Goal: Task Accomplishment & Management: Complete application form

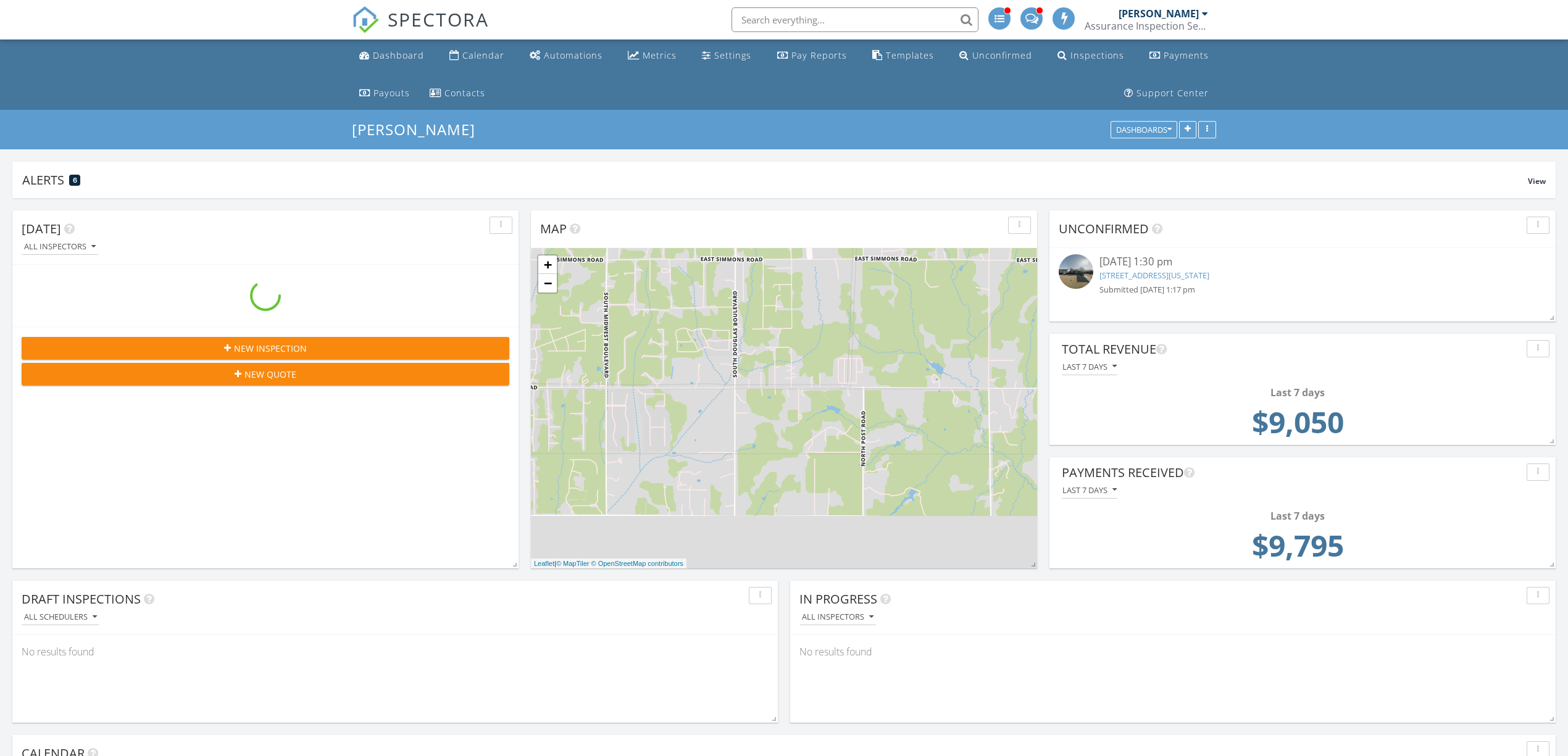
scroll to position [265, 506]
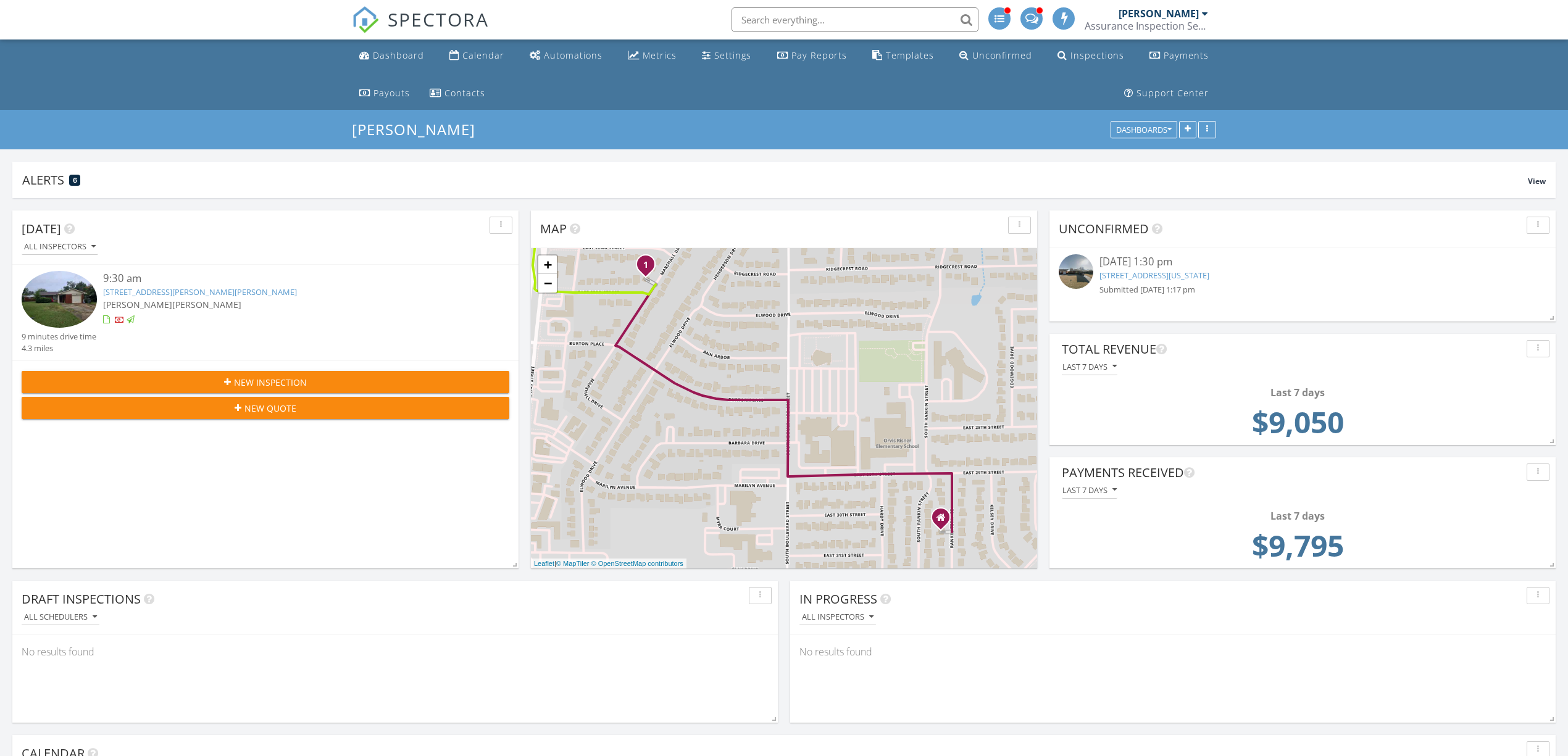
click at [1166, 275] on link "3112 NW 66th St, Oklahoma City, OK 73116" at bounding box center [1154, 275] width 110 height 11
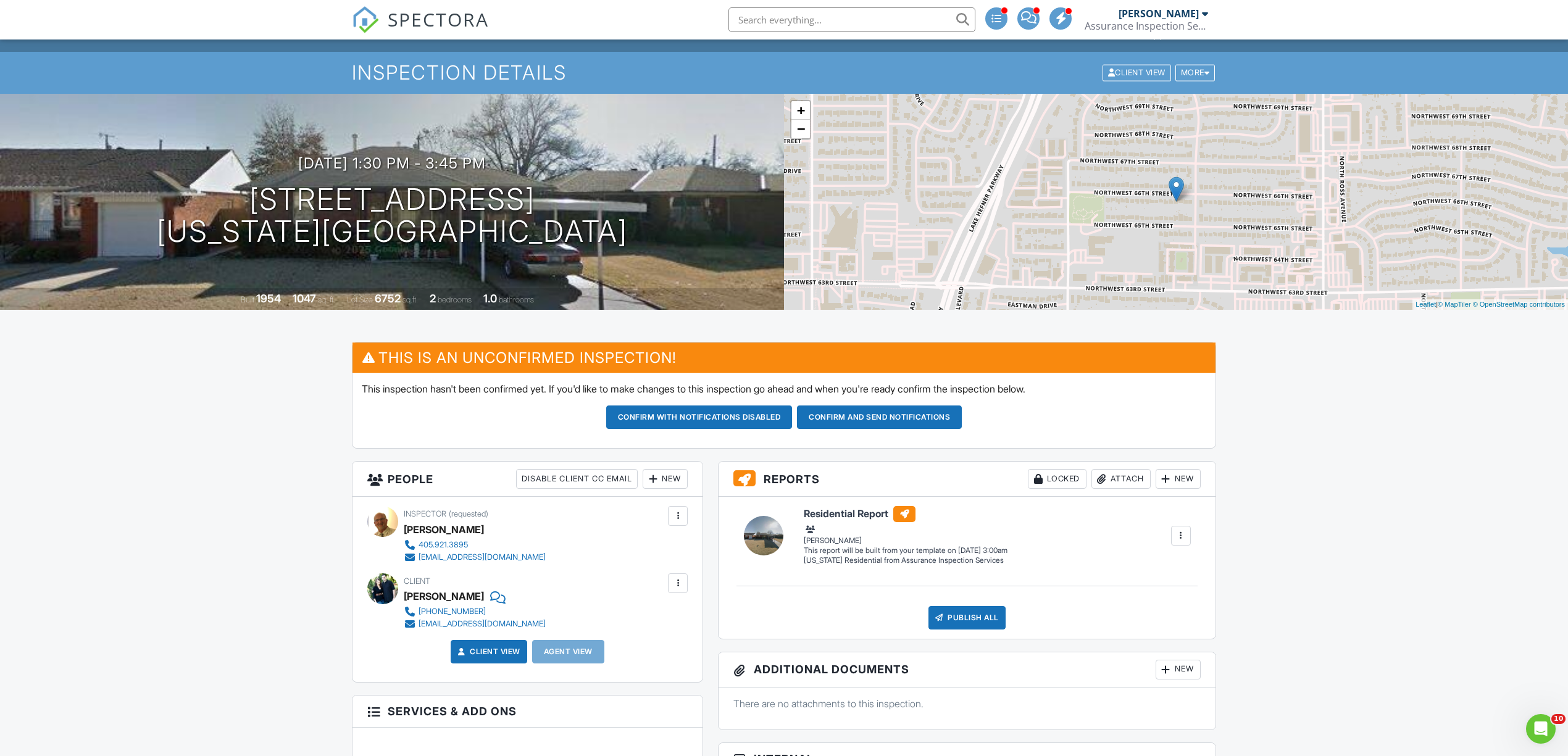
scroll to position [55, 0]
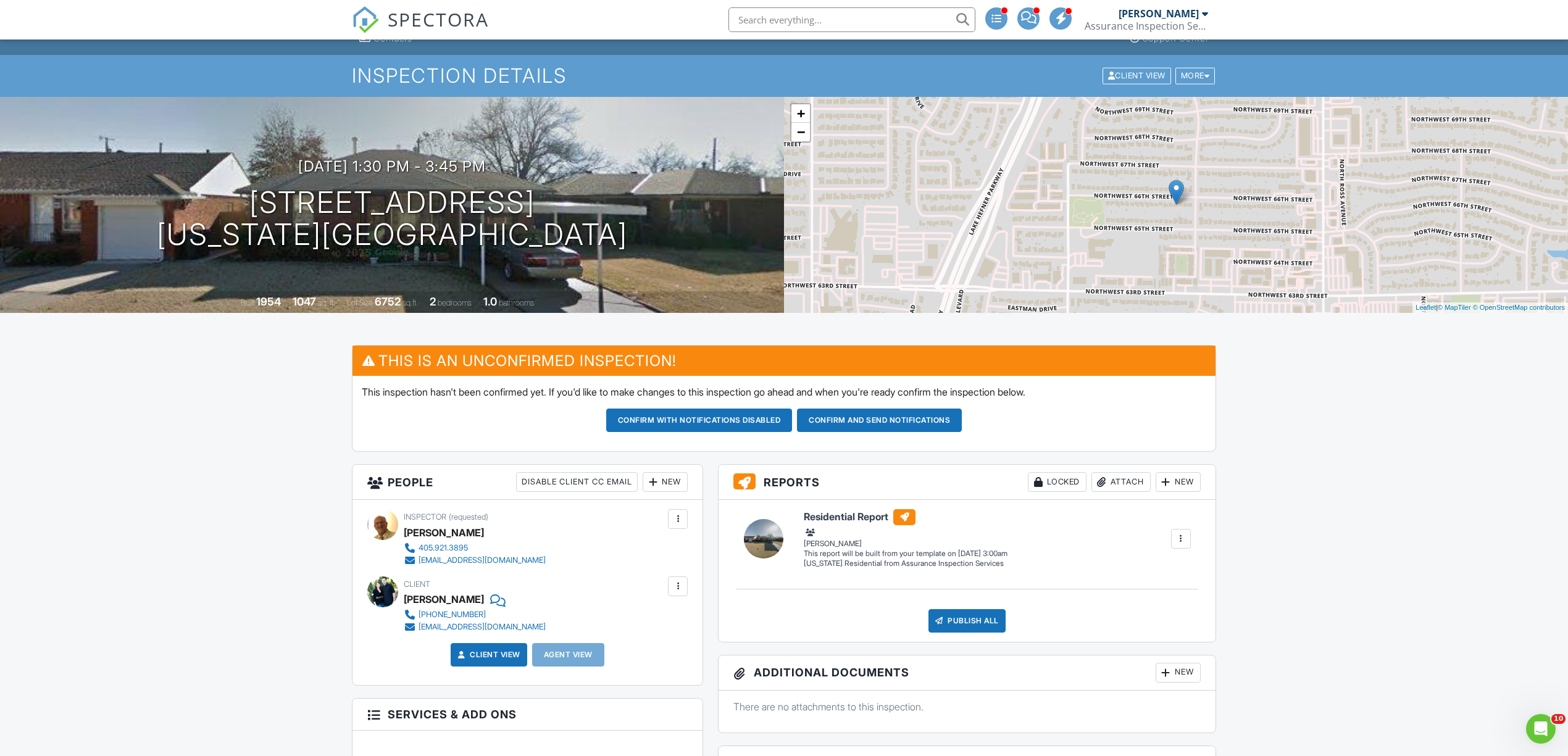
click at [793, 418] on button "Confirm and send notifications" at bounding box center [700, 420] width 187 height 24
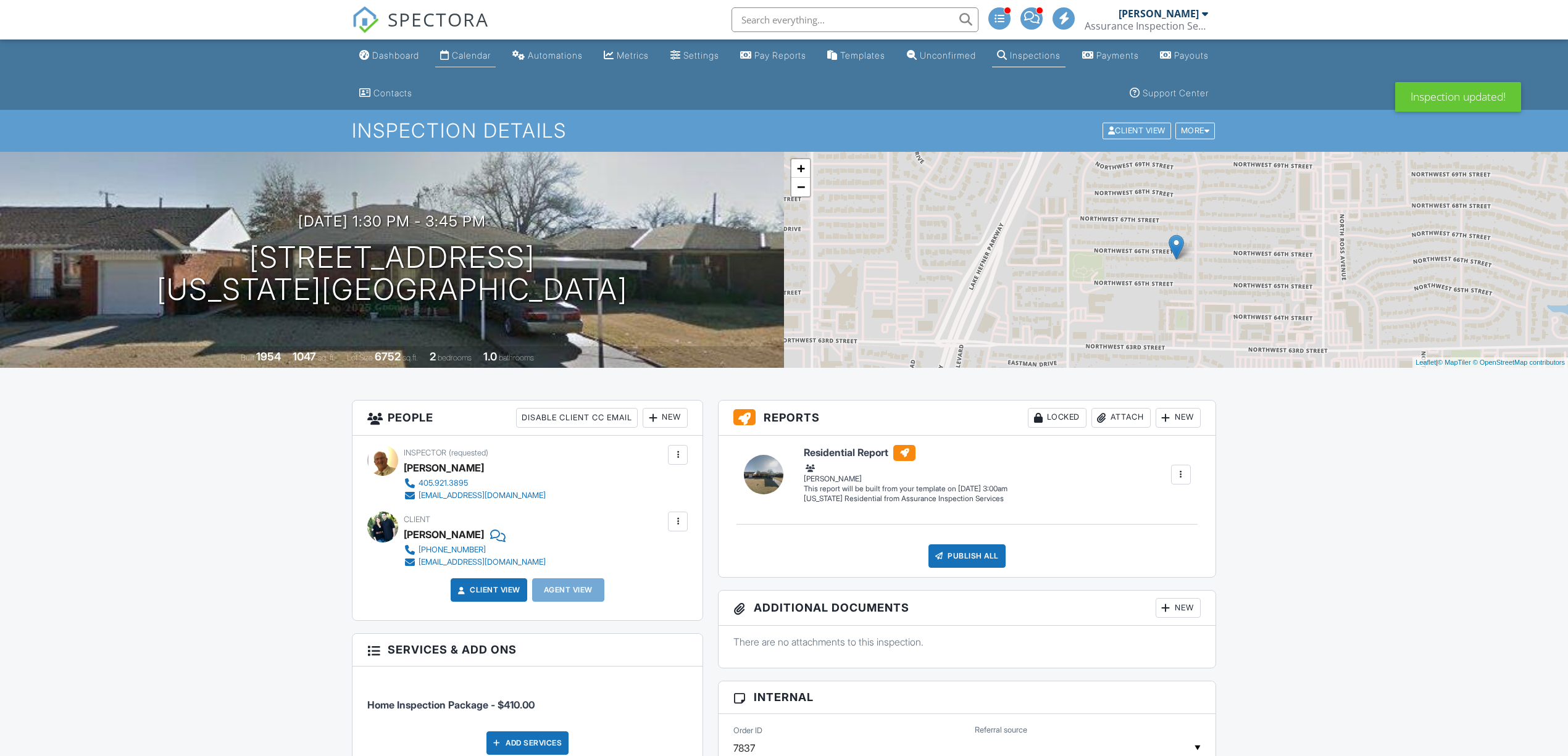
click at [491, 57] on div "Calendar" at bounding box center [472, 55] width 39 height 10
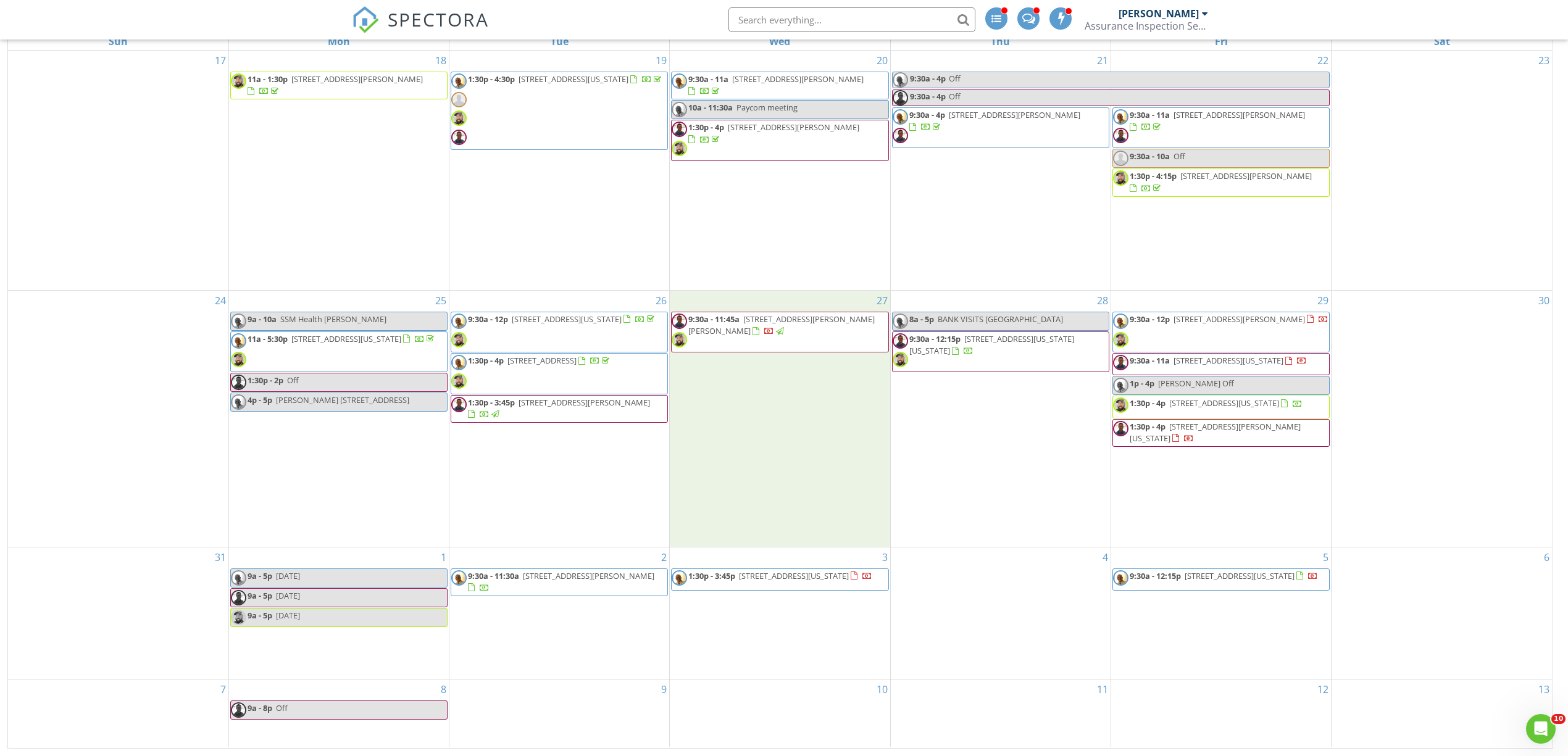
click at [793, 442] on div "27 9:30a - 11:45a 2209 Marshall Dr, Edmond 73013" at bounding box center [780, 419] width 219 height 256
click at [794, 386] on link "Inspection" at bounding box center [779, 390] width 64 height 20
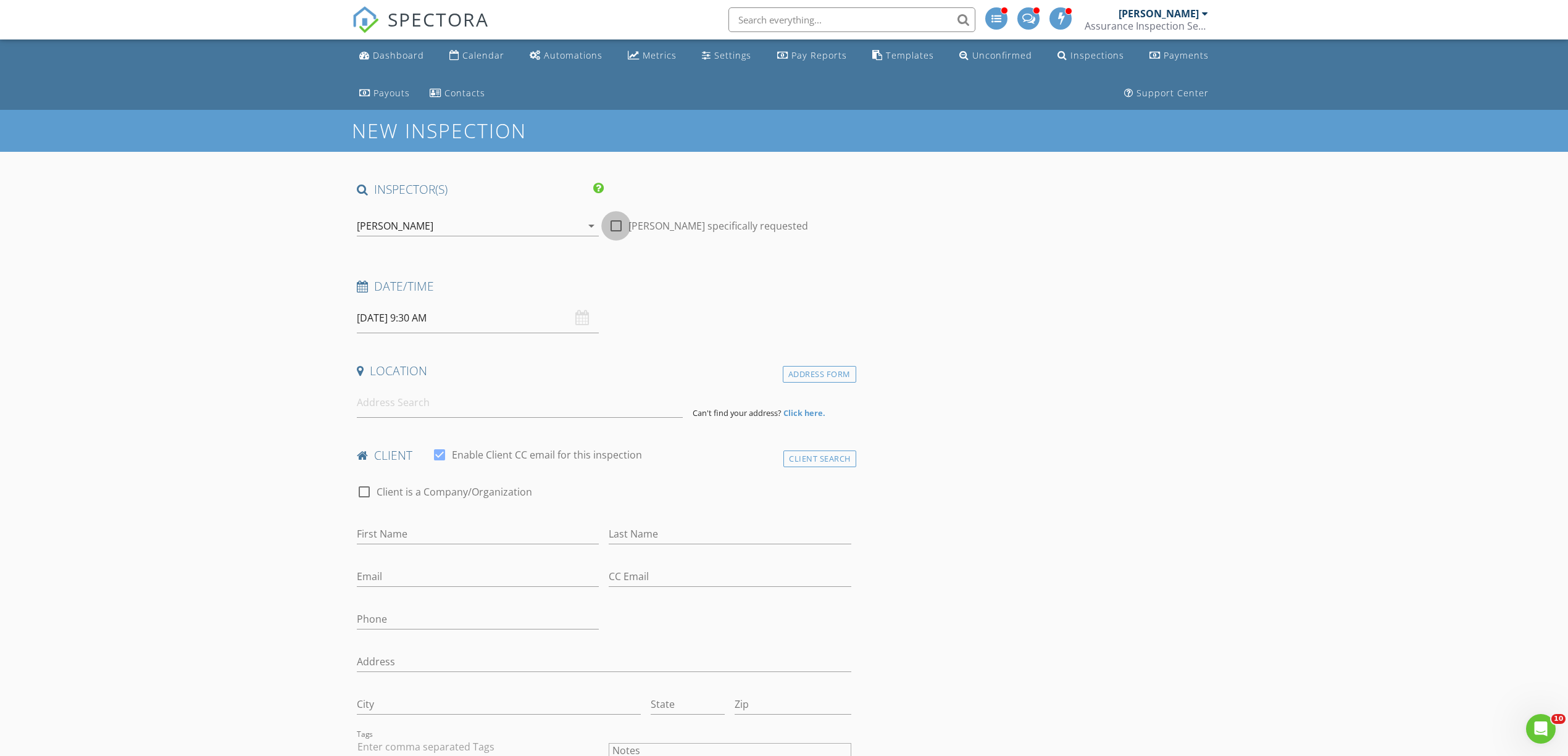
click at [615, 225] on div at bounding box center [616, 226] width 21 height 21
checkbox input "true"
click at [432, 317] on input "08/27/2025 9:30 AM" at bounding box center [477, 318] width 242 height 30
type input "10"
type input "08/27/2025 10:30 AM"
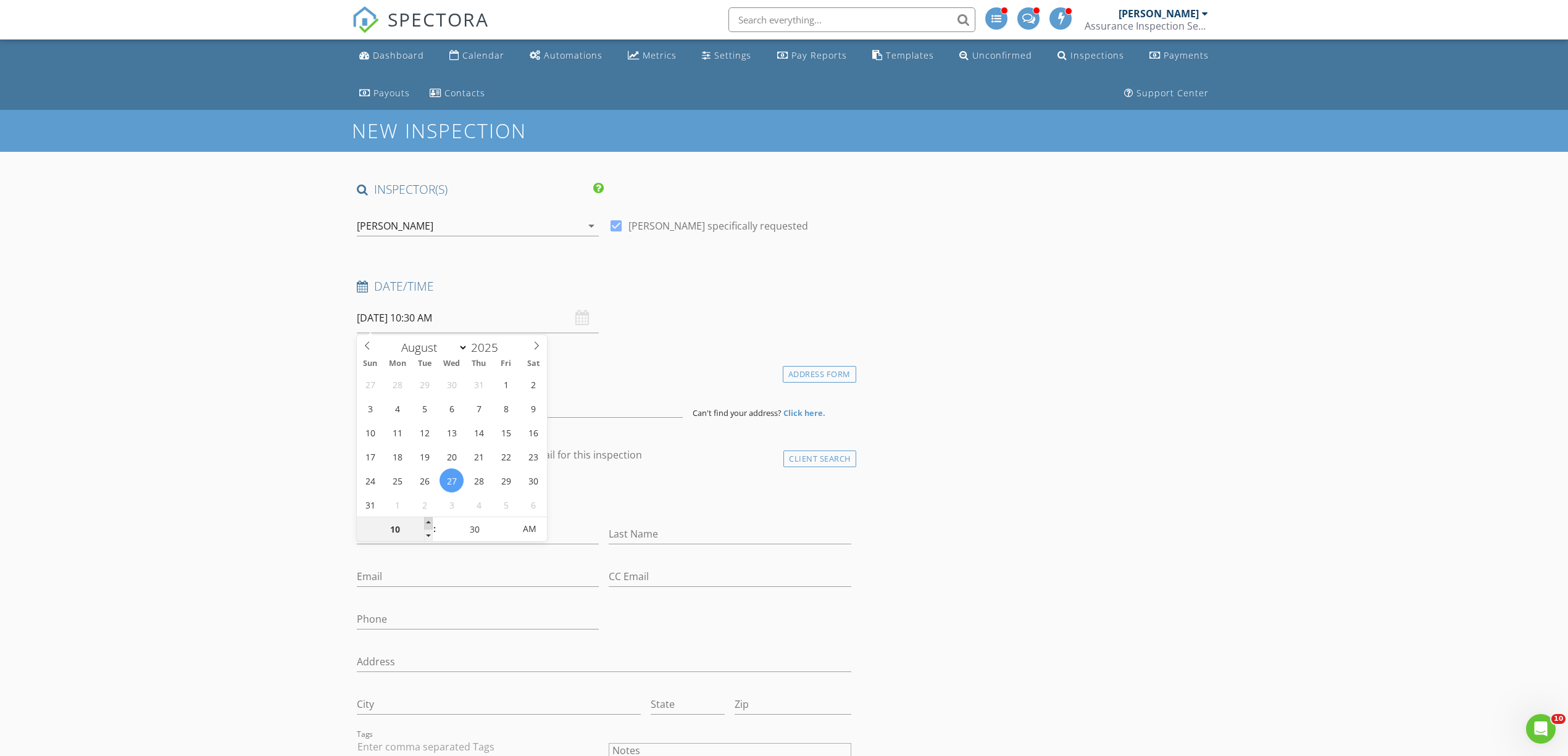
click at [431, 520] on span at bounding box center [429, 523] width 9 height 13
type input "11"
type input "08/27/2025 11:30 AM"
click at [431, 520] on span at bounding box center [429, 523] width 9 height 13
type input "12"
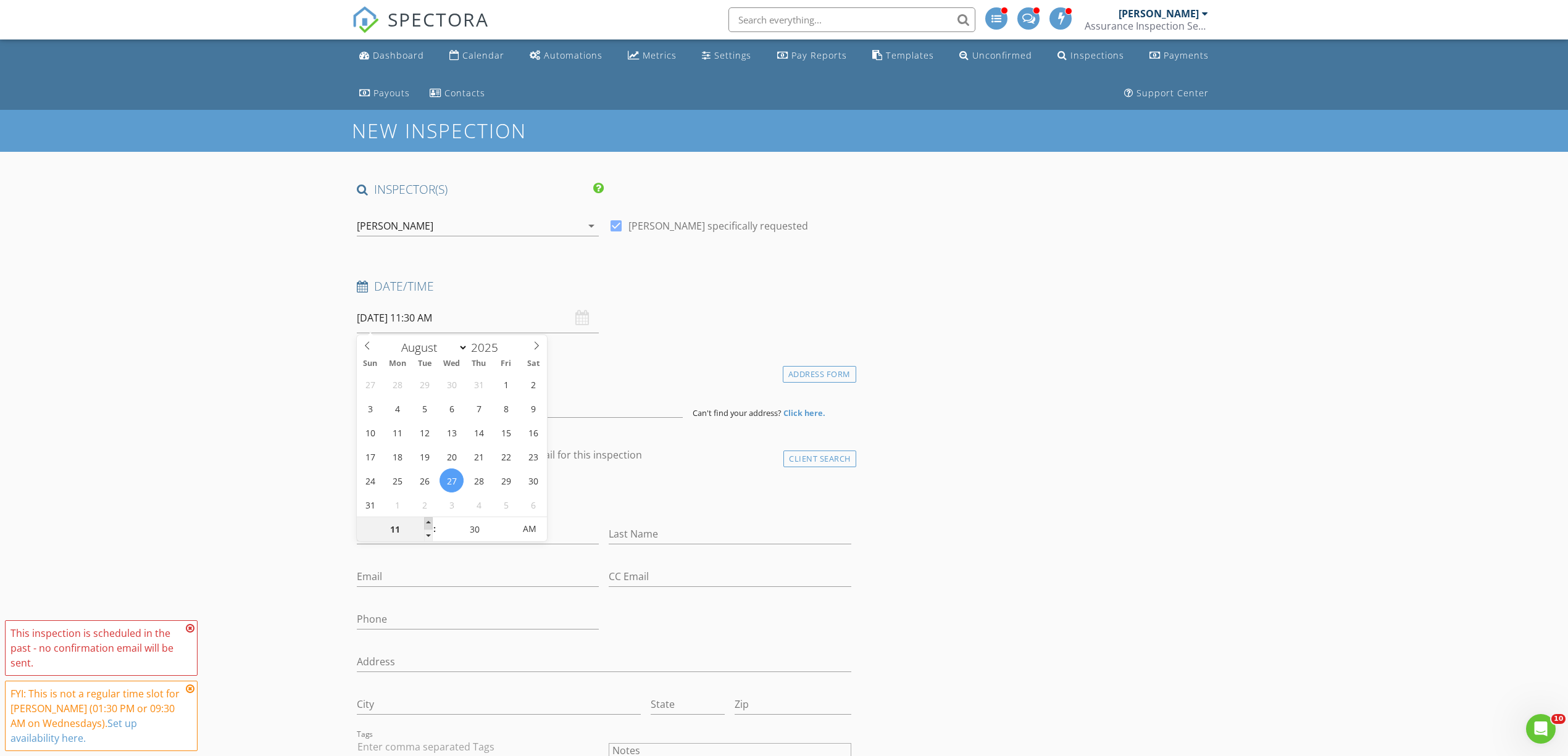
type input "08/27/2025 12:30 PM"
click at [431, 520] on span at bounding box center [429, 523] width 9 height 13
type input "01"
type input "08/27/2025 1:30 PM"
click at [431, 520] on span at bounding box center [429, 523] width 9 height 13
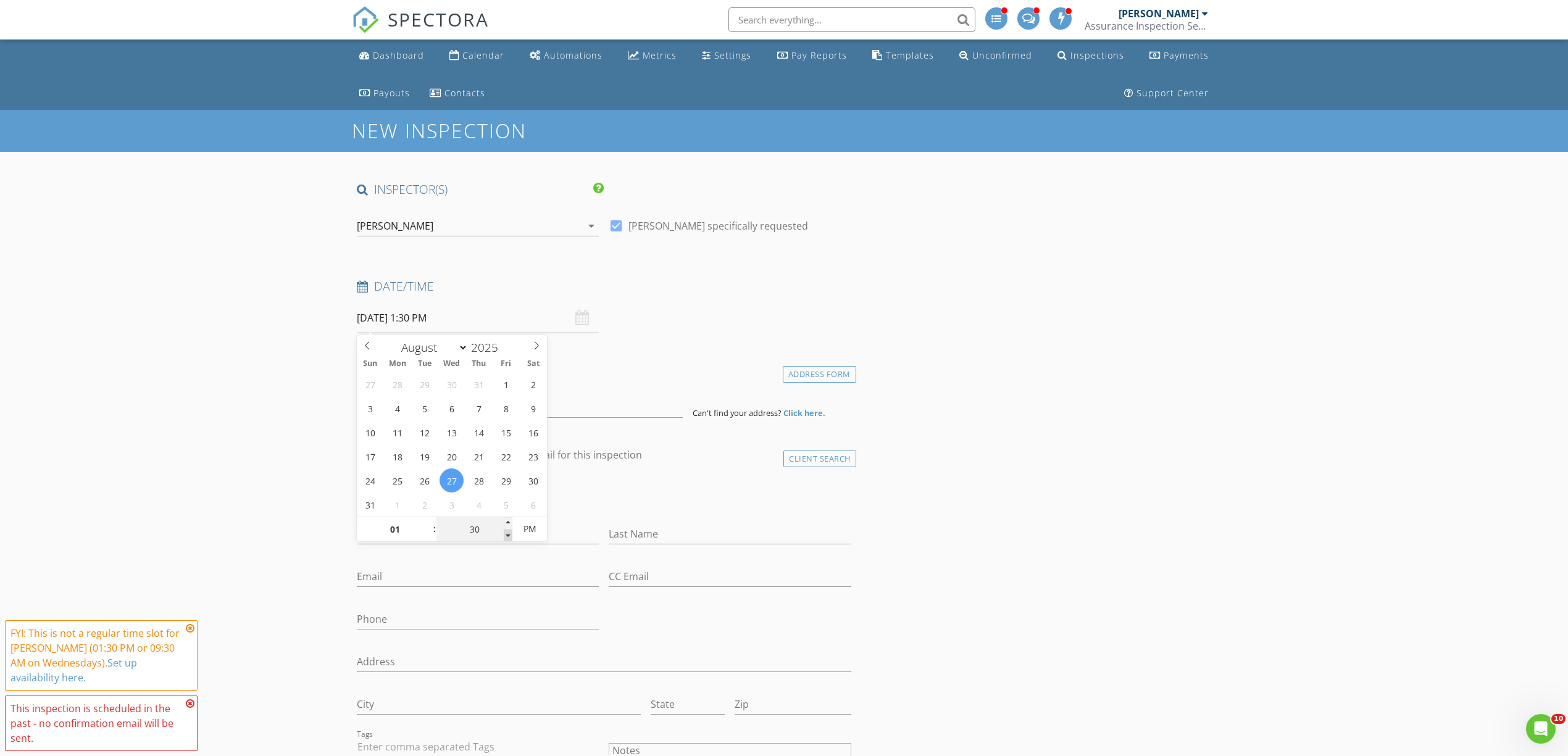
type input "25"
type input "08/27/2025 1:25 PM"
click at [505, 531] on span at bounding box center [509, 536] width 9 height 13
type input "20"
type input "08/27/2025 1:20 PM"
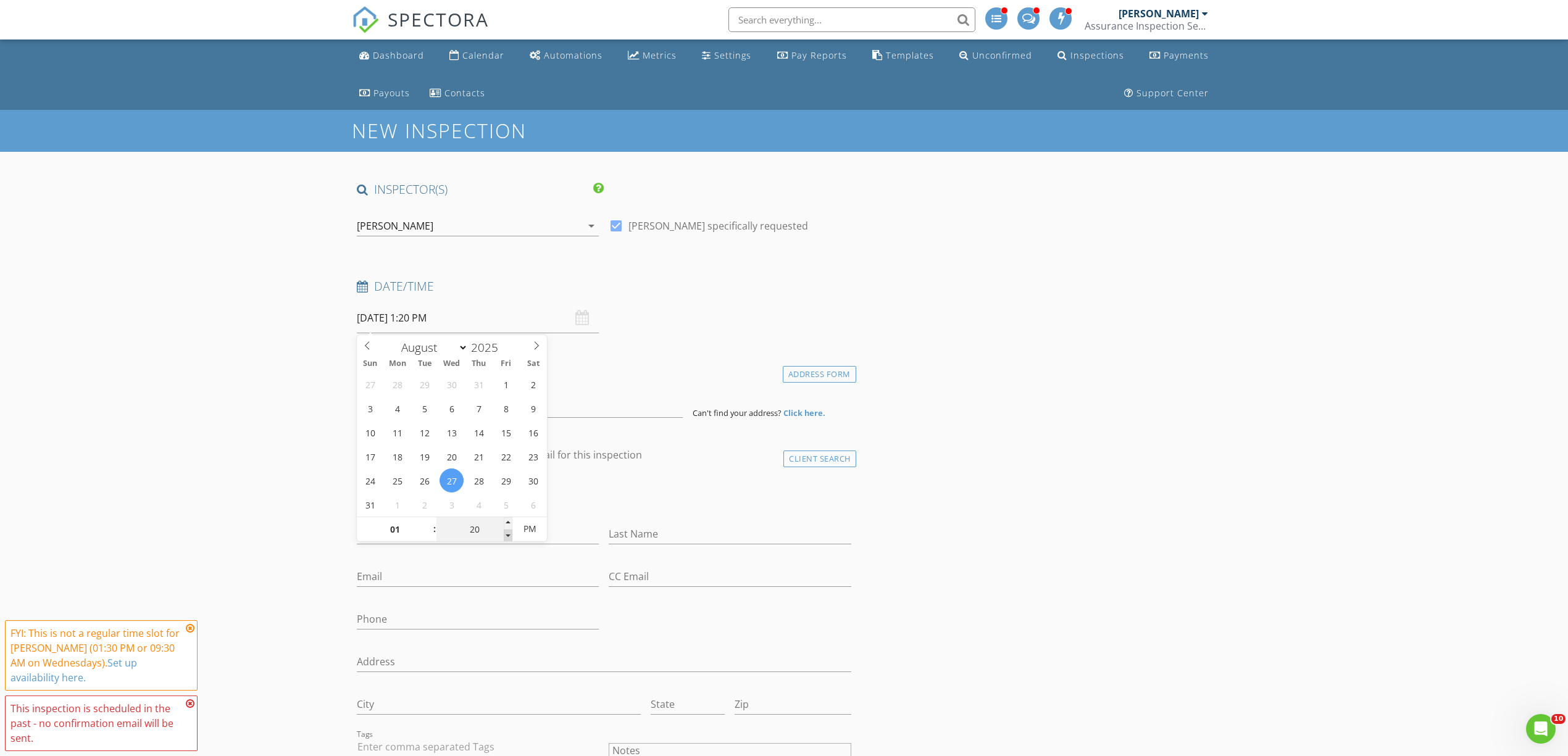
click at [505, 531] on span at bounding box center [509, 536] width 9 height 13
type input "15"
type input "08/27/2025 1:15 PM"
click at [505, 531] on span at bounding box center [509, 536] width 9 height 13
type input "10"
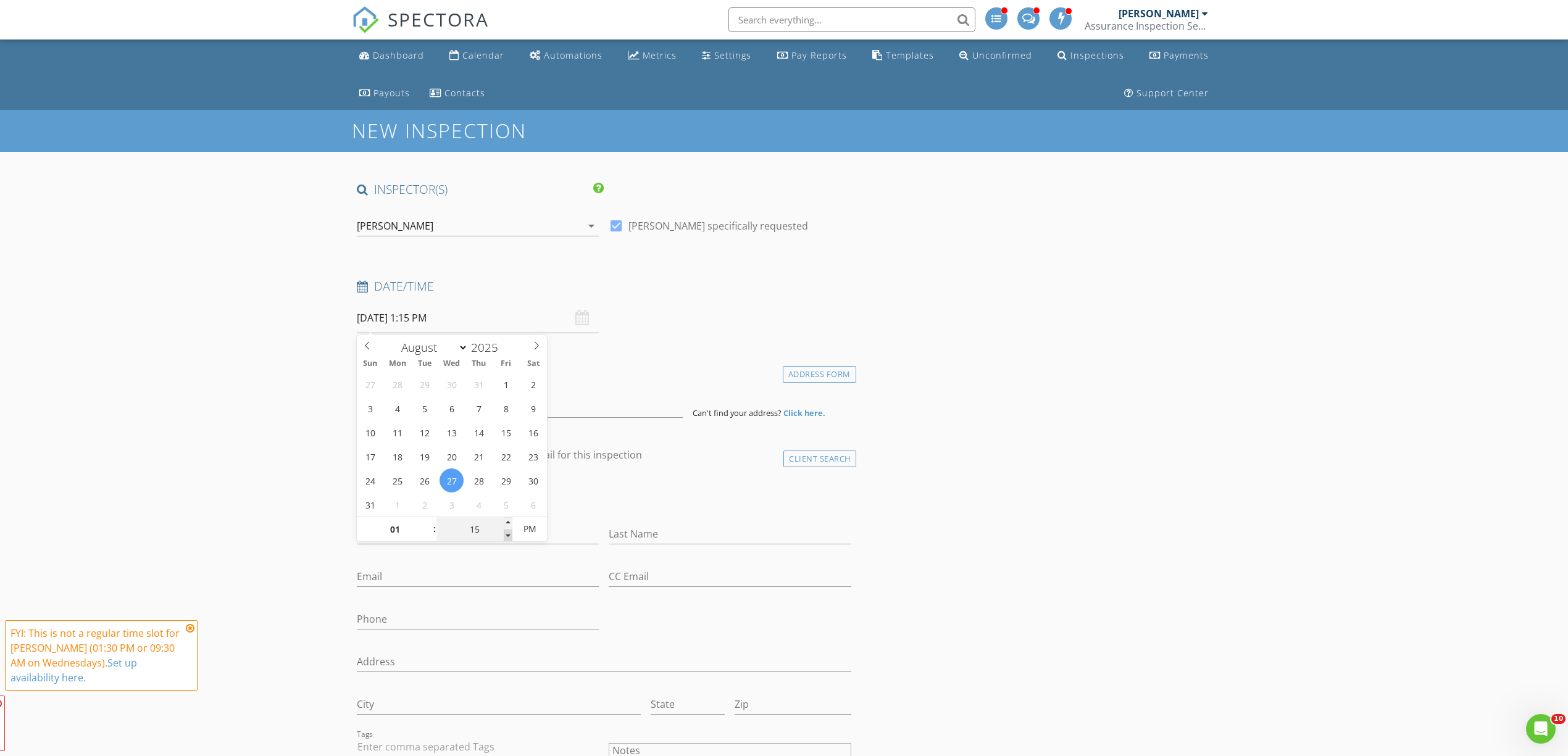
type input "08/27/2025 1:10 PM"
click at [505, 531] on span at bounding box center [509, 536] width 9 height 13
type input "05"
type input "08/27/2025 1:05 PM"
click at [505, 531] on span at bounding box center [509, 536] width 9 height 13
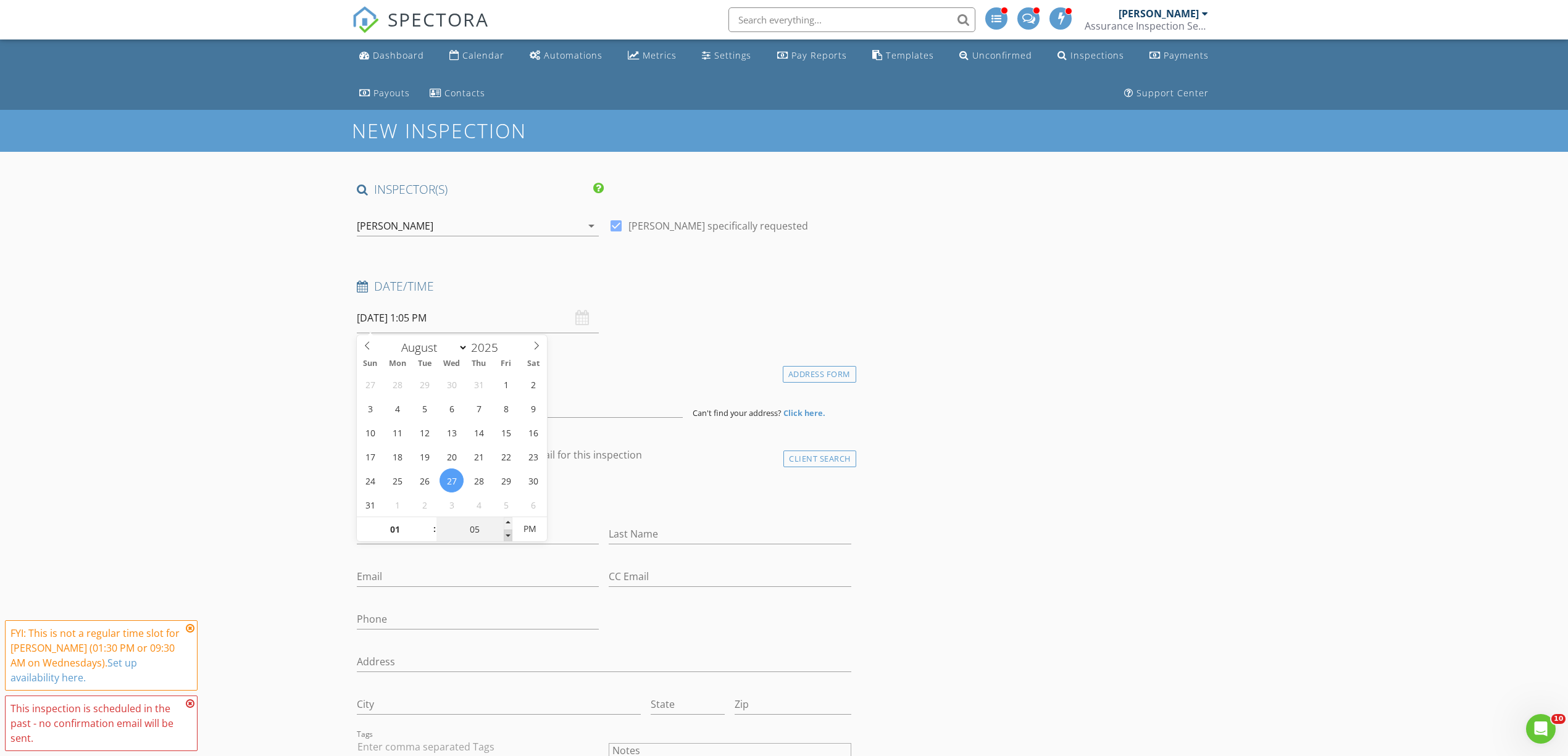
type input "00"
type input "08/27/2025 1:00 PM"
click at [505, 531] on span at bounding box center [509, 536] width 9 height 13
click at [419, 322] on input "08/27/2025 1:00 PM" at bounding box center [477, 318] width 242 height 30
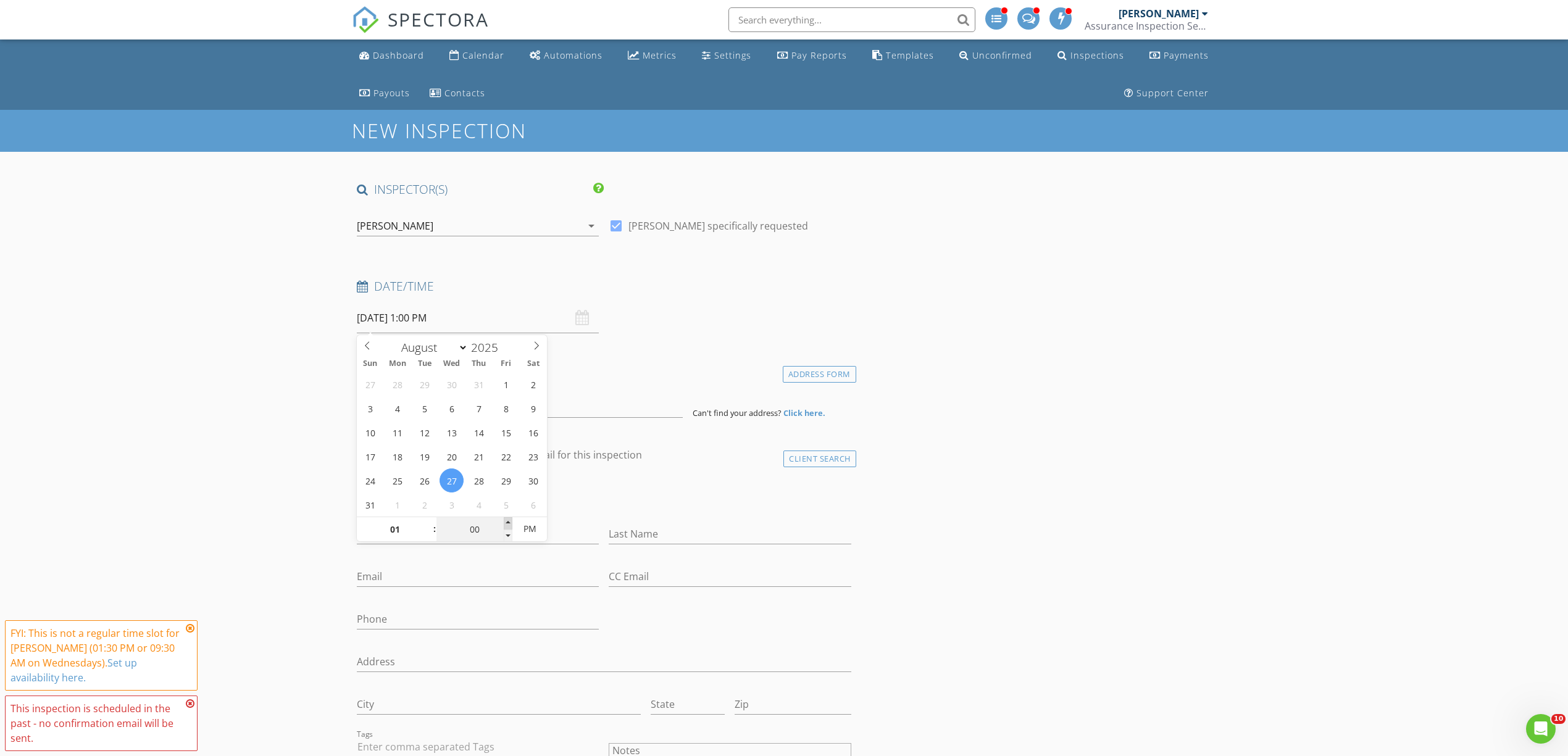
type input "05"
type input "08/27/2025 1:05 PM"
click at [506, 524] on span at bounding box center [509, 523] width 9 height 13
type input "10"
type input "08/27/2025 1:10 PM"
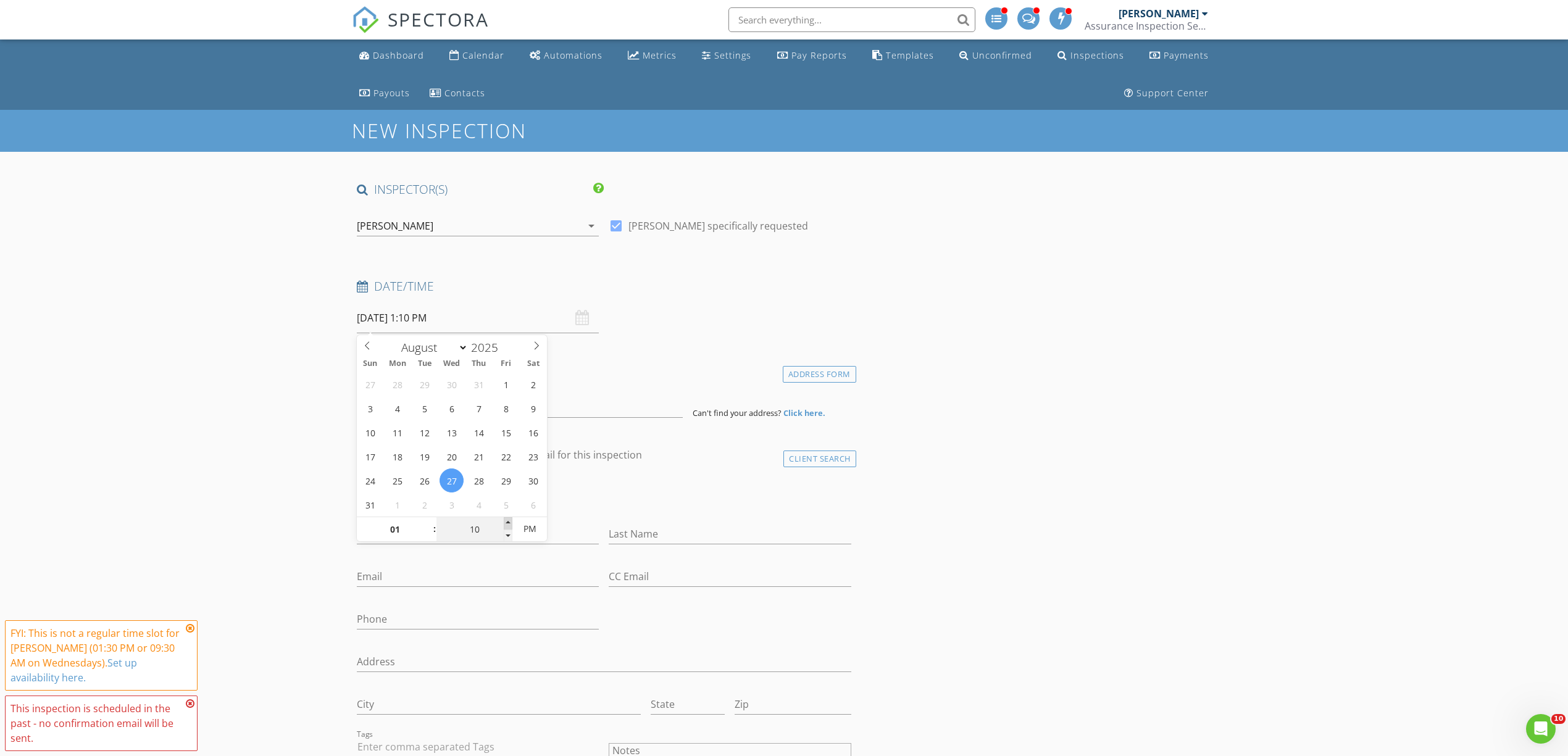
click at [506, 524] on span at bounding box center [509, 523] width 9 height 13
type input "15"
type input "08/27/2025 1:15 PM"
click at [506, 524] on span at bounding box center [509, 523] width 9 height 13
type input "20"
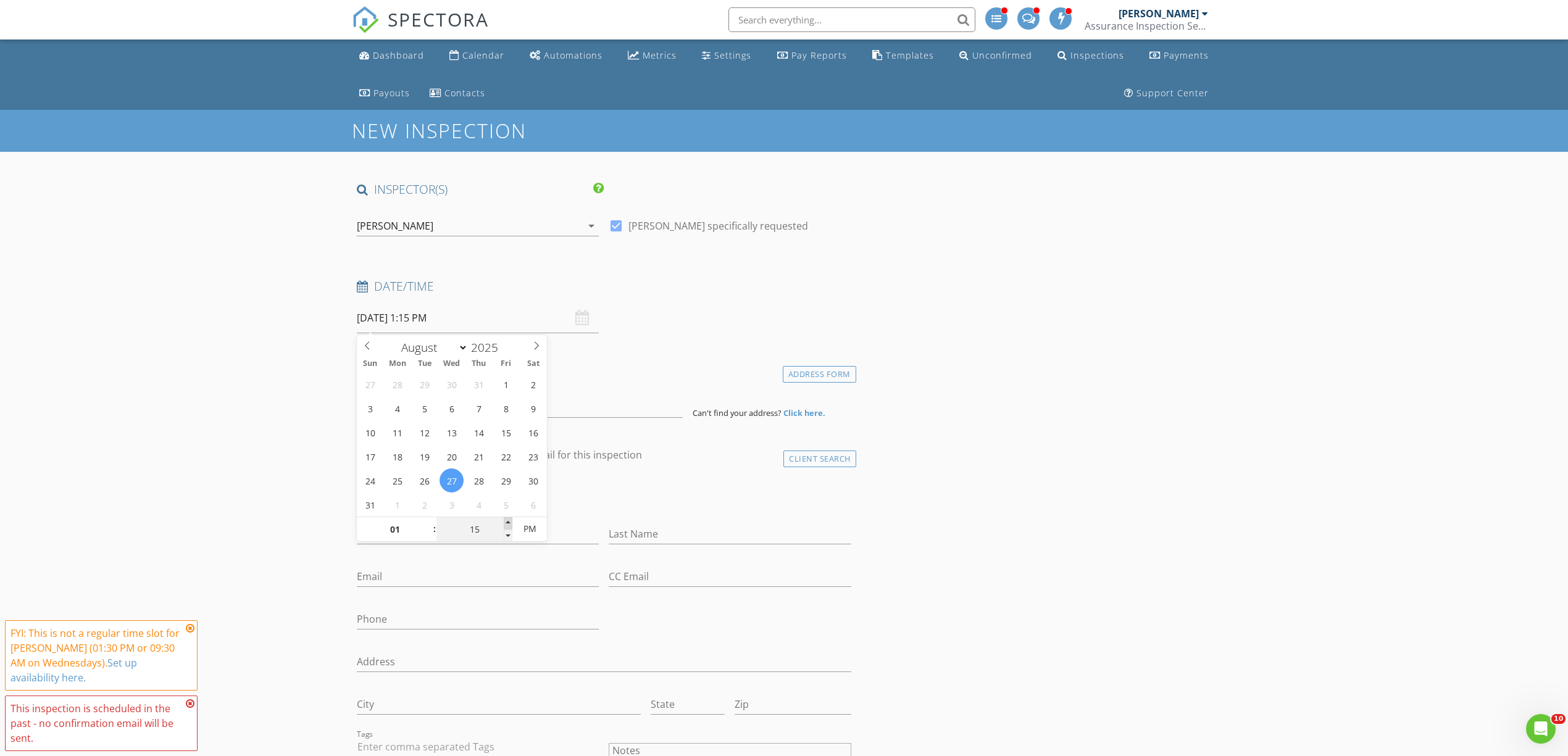
type input "08/27/2025 1:20 PM"
click at [506, 524] on span at bounding box center [509, 523] width 9 height 13
type input "25"
type input "08/27/2025 1:25 PM"
click at [506, 524] on span at bounding box center [509, 523] width 9 height 13
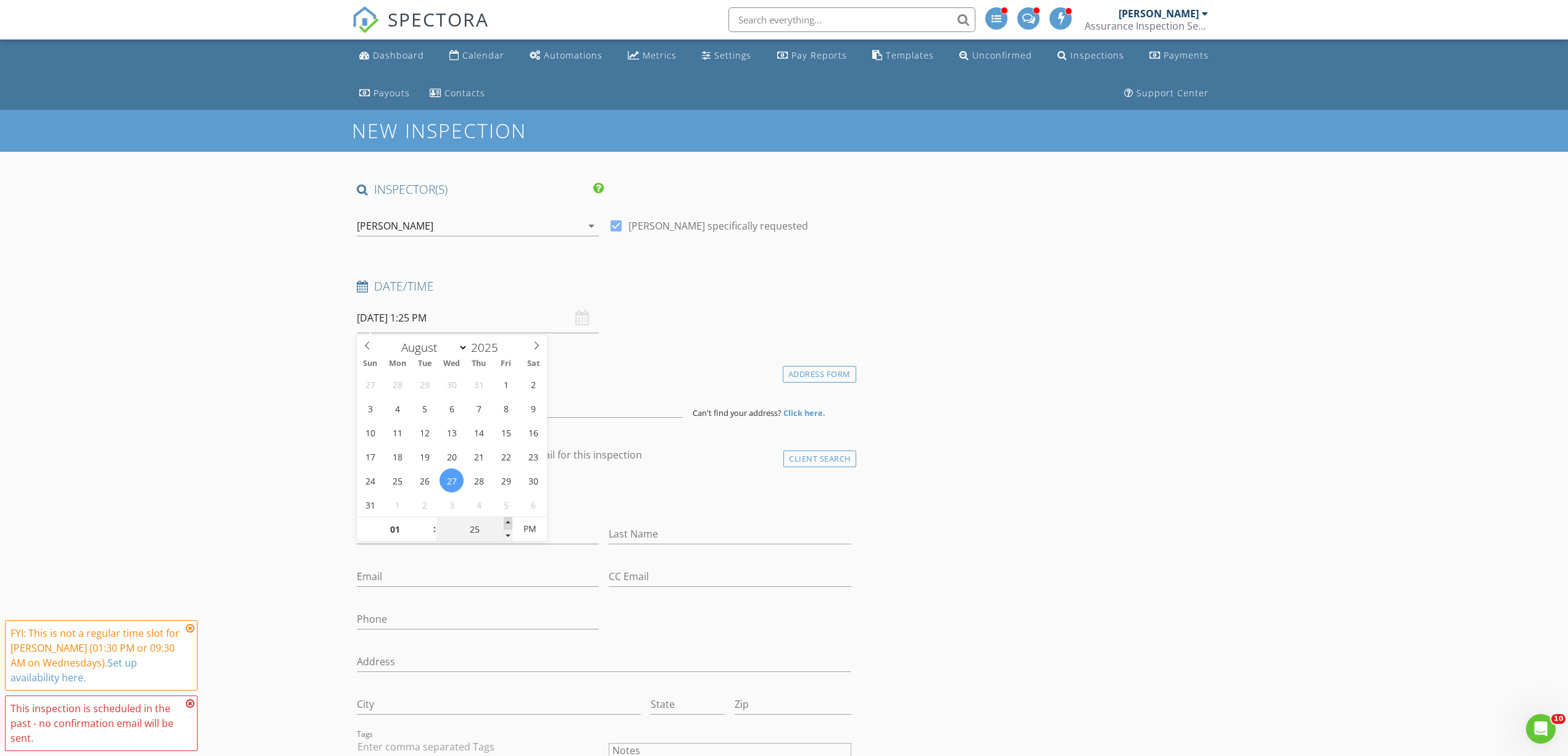
type input "30"
type input "08/27/2025 1:30 PM"
click at [506, 524] on span at bounding box center [509, 523] width 9 height 13
click at [400, 404] on input at bounding box center [520, 402] width 326 height 30
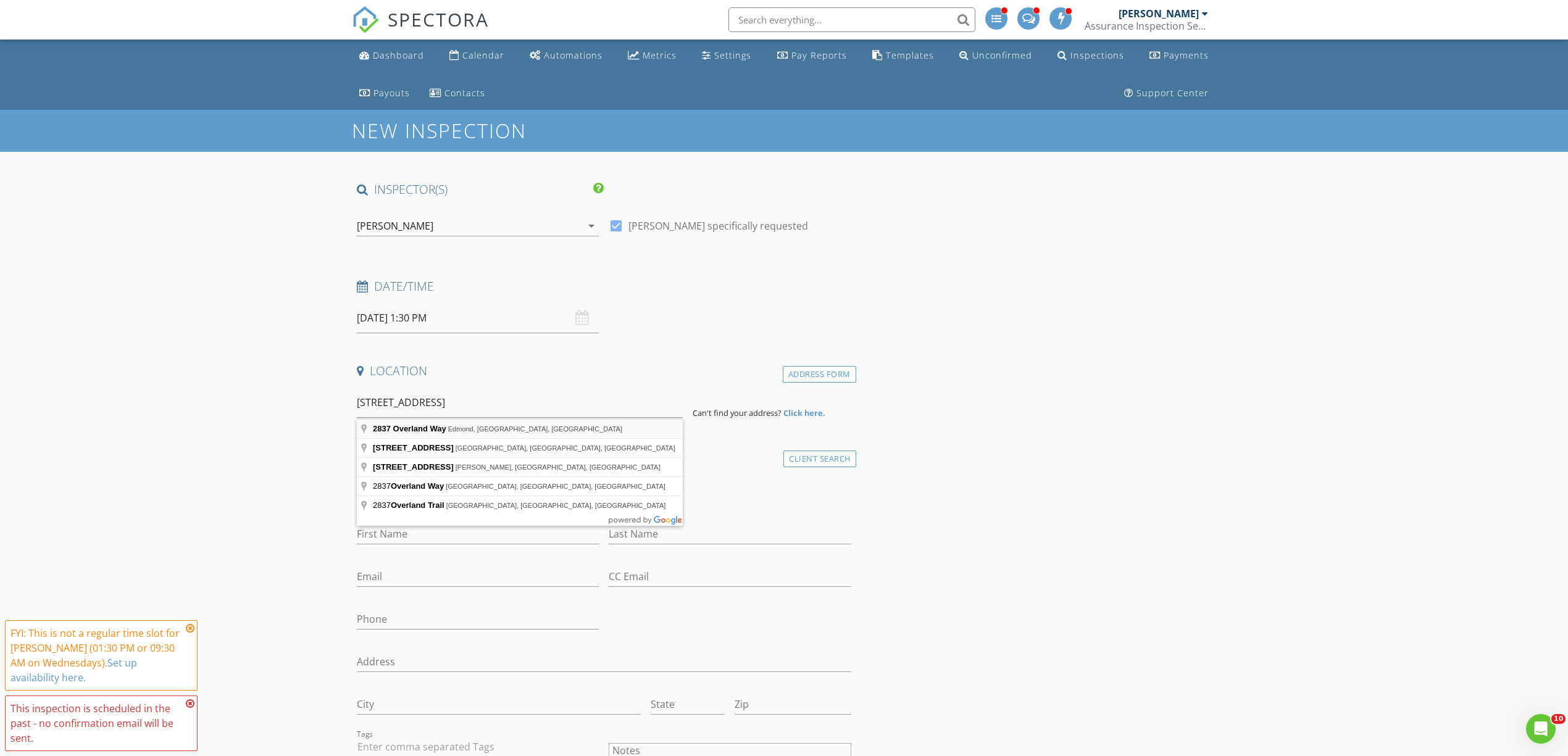
type input "2837 Overland Way, Edmond, OK, USA"
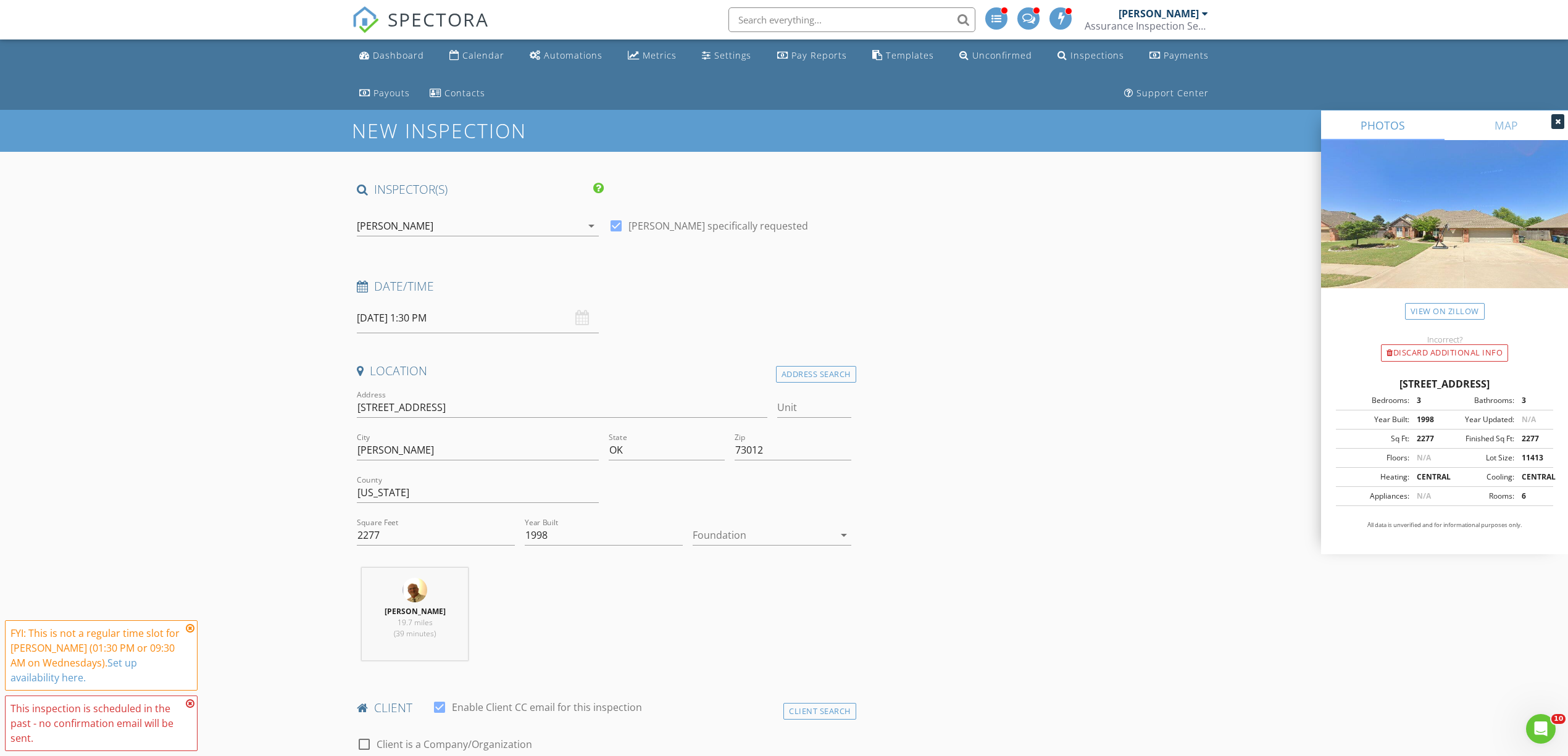
click at [841, 538] on icon "arrow_drop_down" at bounding box center [844, 535] width 15 height 15
click at [748, 605] on div "Slab" at bounding box center [772, 600] width 139 height 15
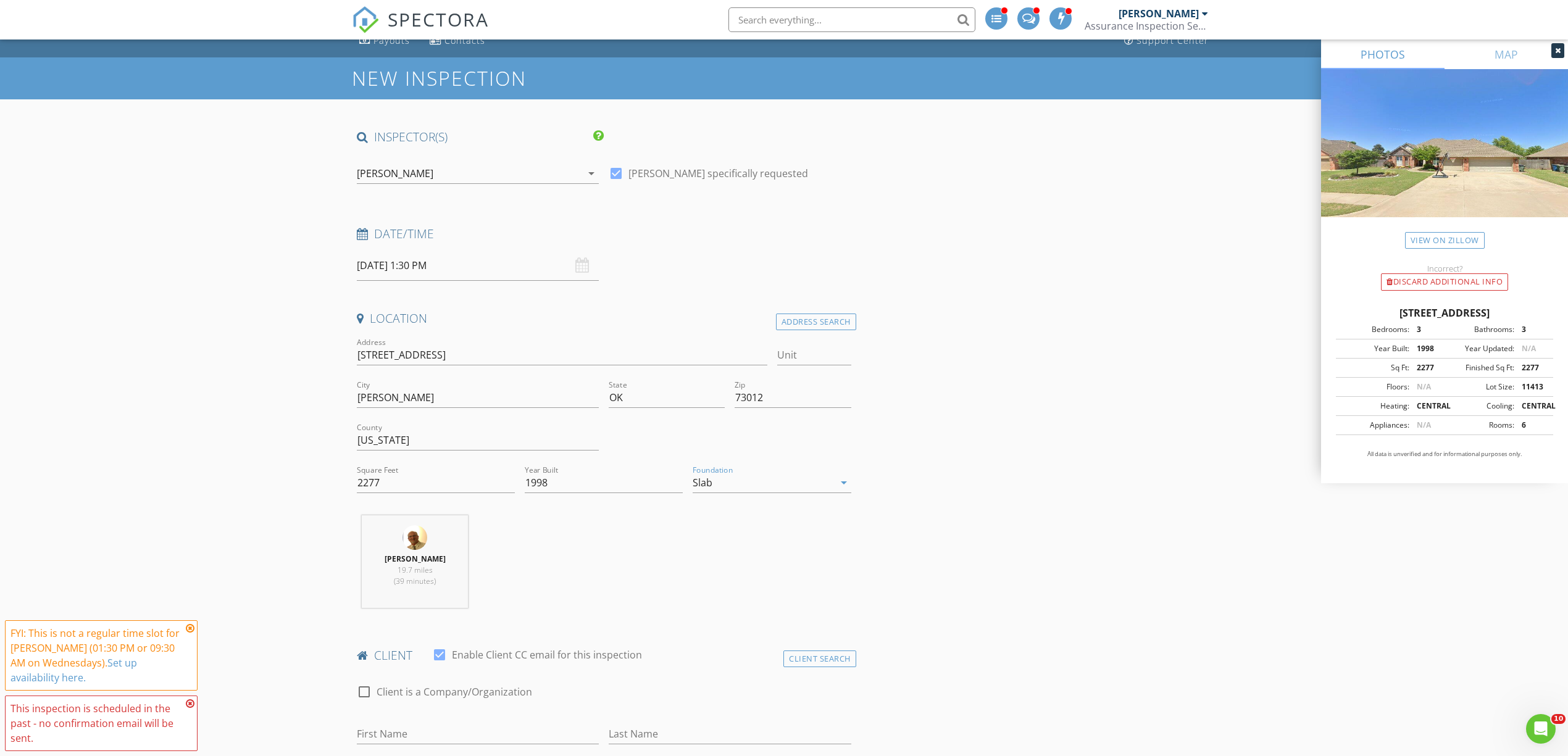
scroll to position [384, 0]
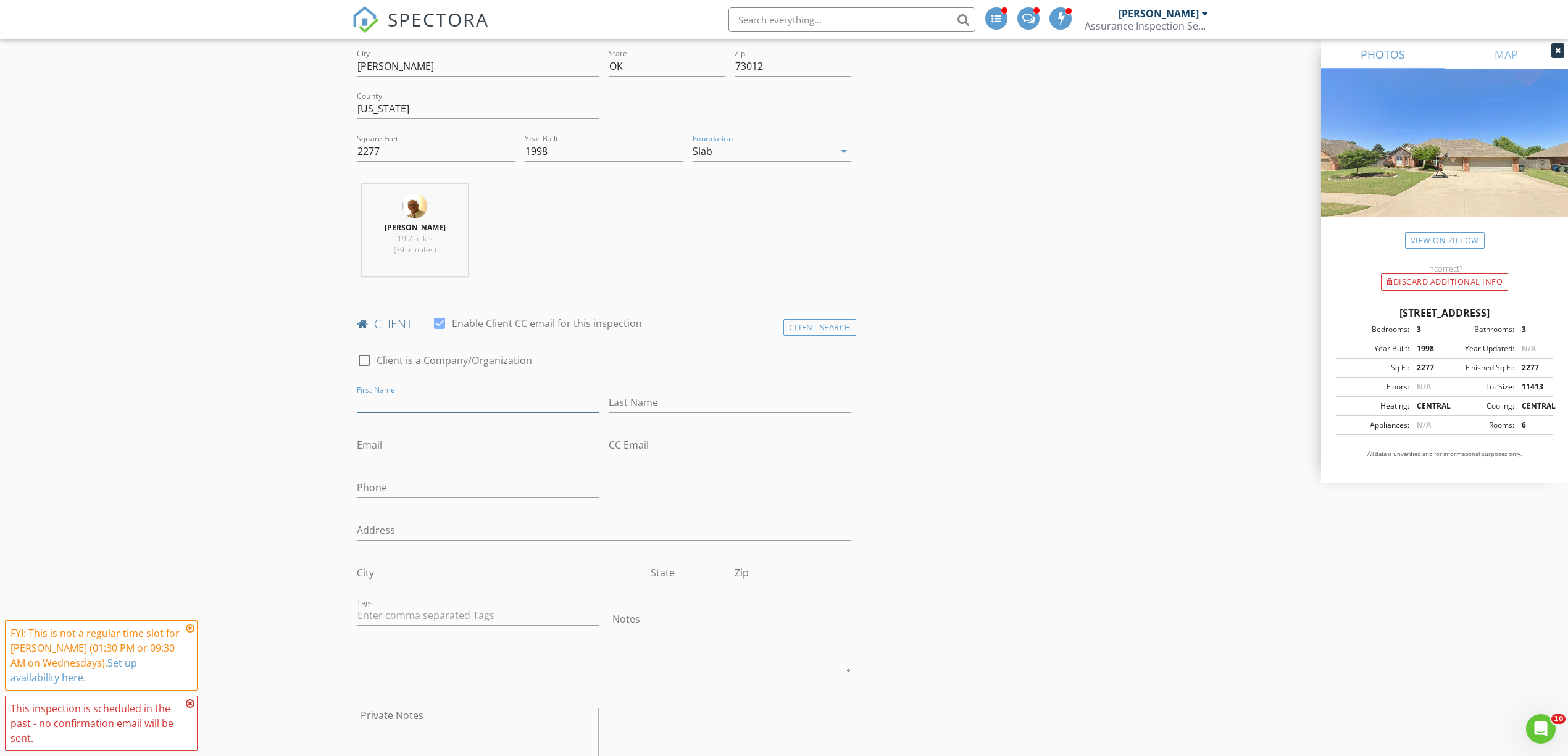
click at [406, 402] on input "First Name" at bounding box center [477, 402] width 242 height 20
type input "Cody"
type input "Mclntyre"
click at [361, 445] on input "Email" at bounding box center [477, 445] width 242 height 20
type input "mcintyrec93@gmail.com"
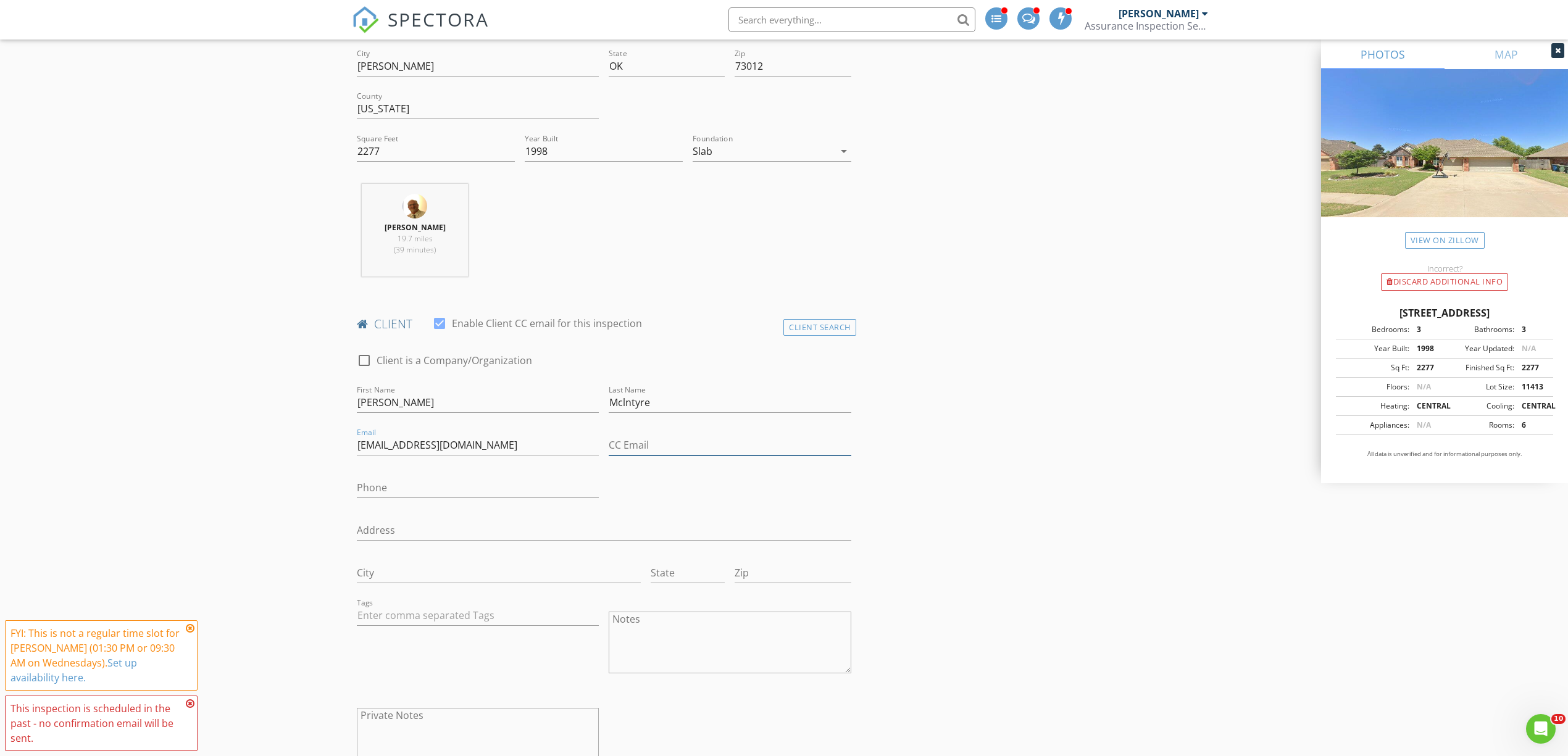
click at [658, 445] on input "CC Email" at bounding box center [730, 445] width 242 height 20
type input "520.400.6474"
click at [371, 488] on input "Phone" at bounding box center [477, 491] width 242 height 20
type input "520-400-6474"
drag, startPoint x: 687, startPoint y: 450, endPoint x: 603, endPoint y: 454, distance: 84.1
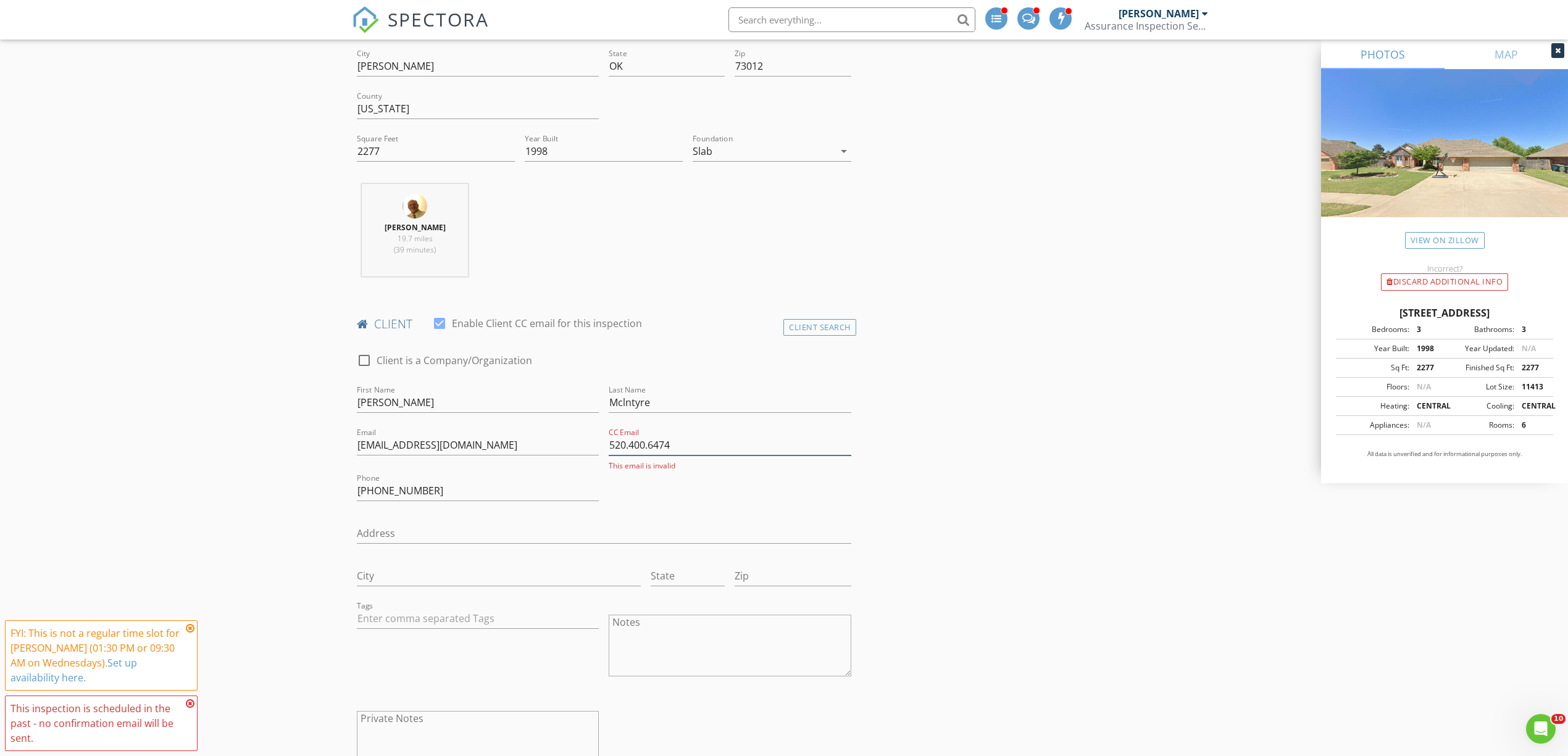
click at [604, 454] on div "CC Email 520.400.6474 This email is invalid" at bounding box center [730, 448] width 252 height 46
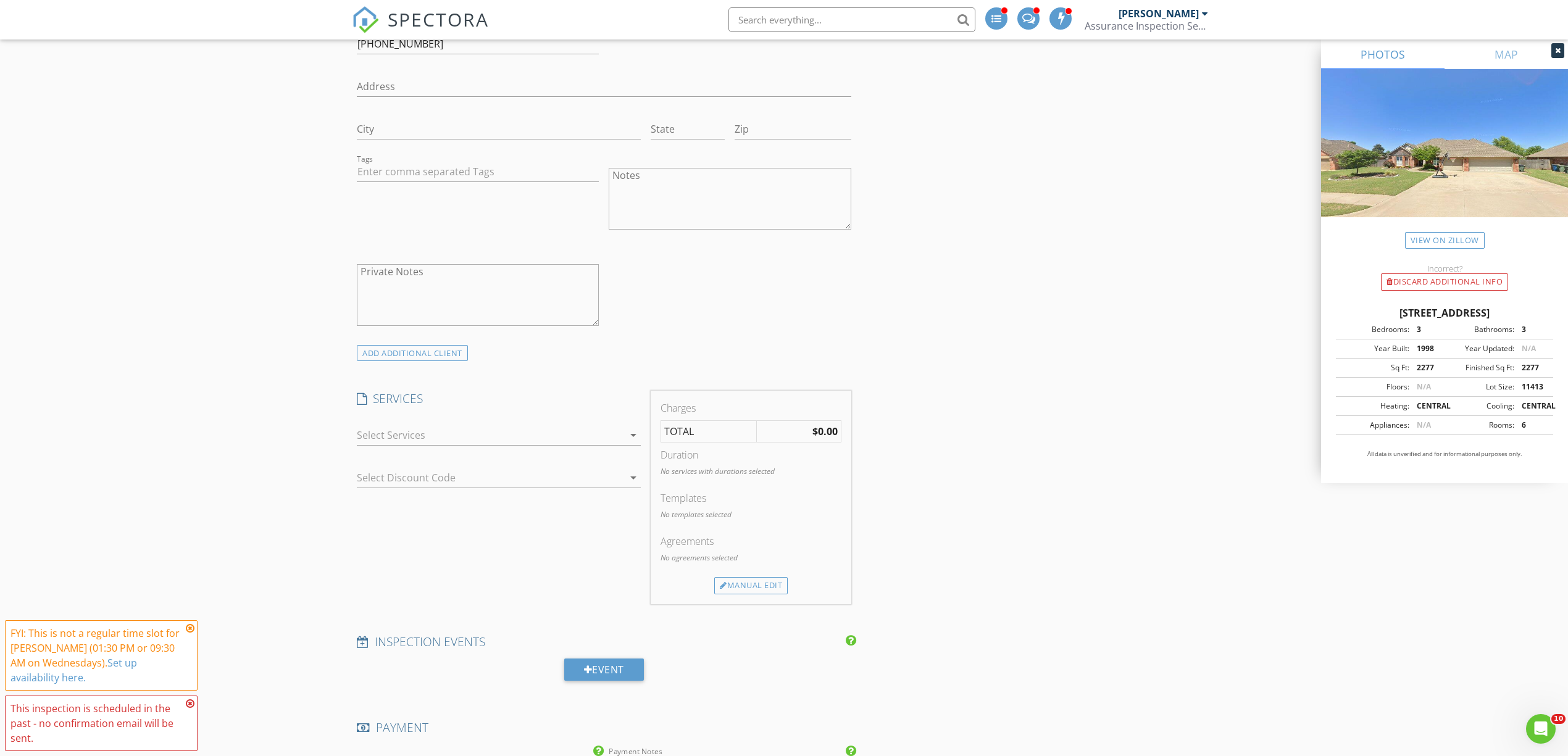
scroll to position [988, 0]
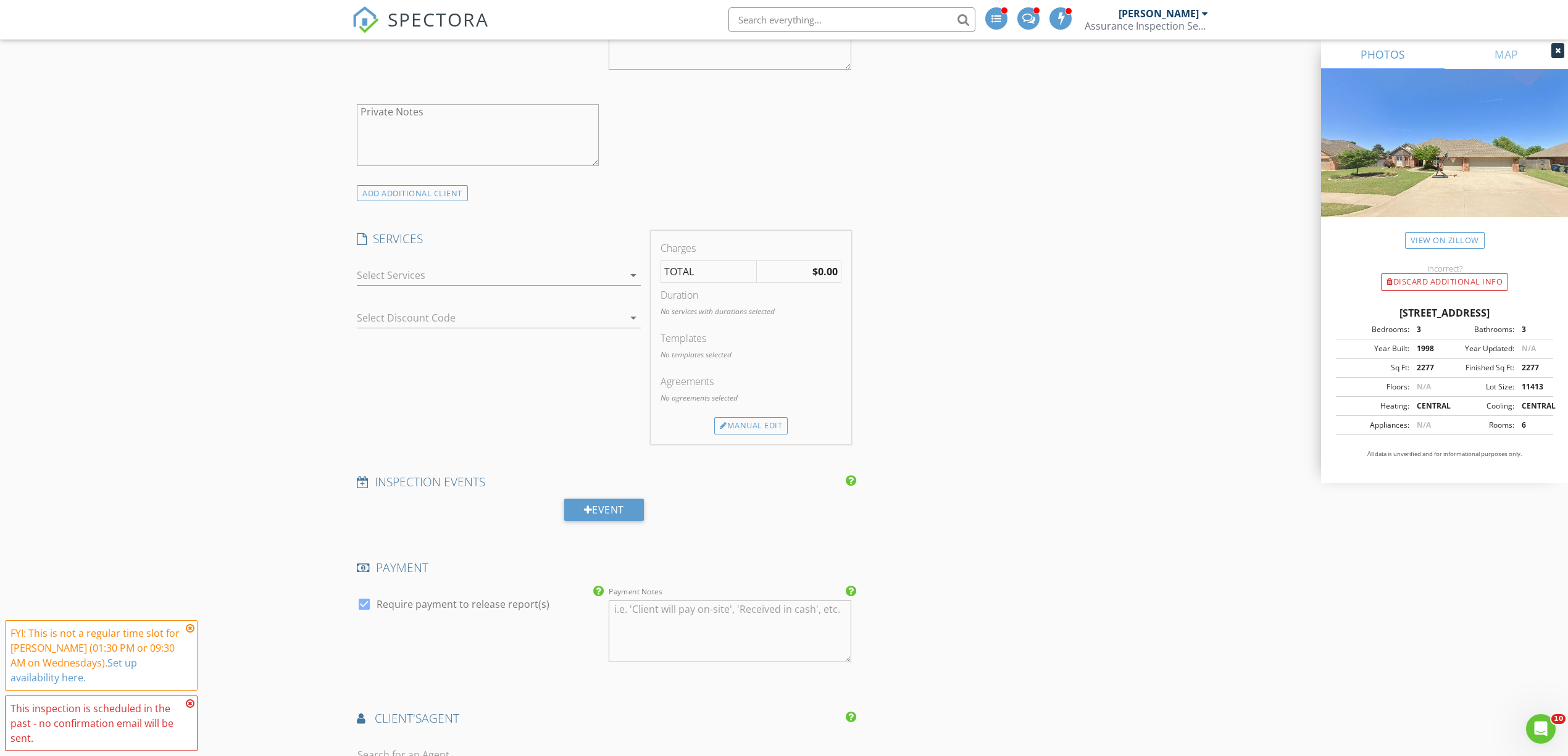
click at [634, 277] on icon "arrow_drop_down" at bounding box center [634, 275] width 15 height 15
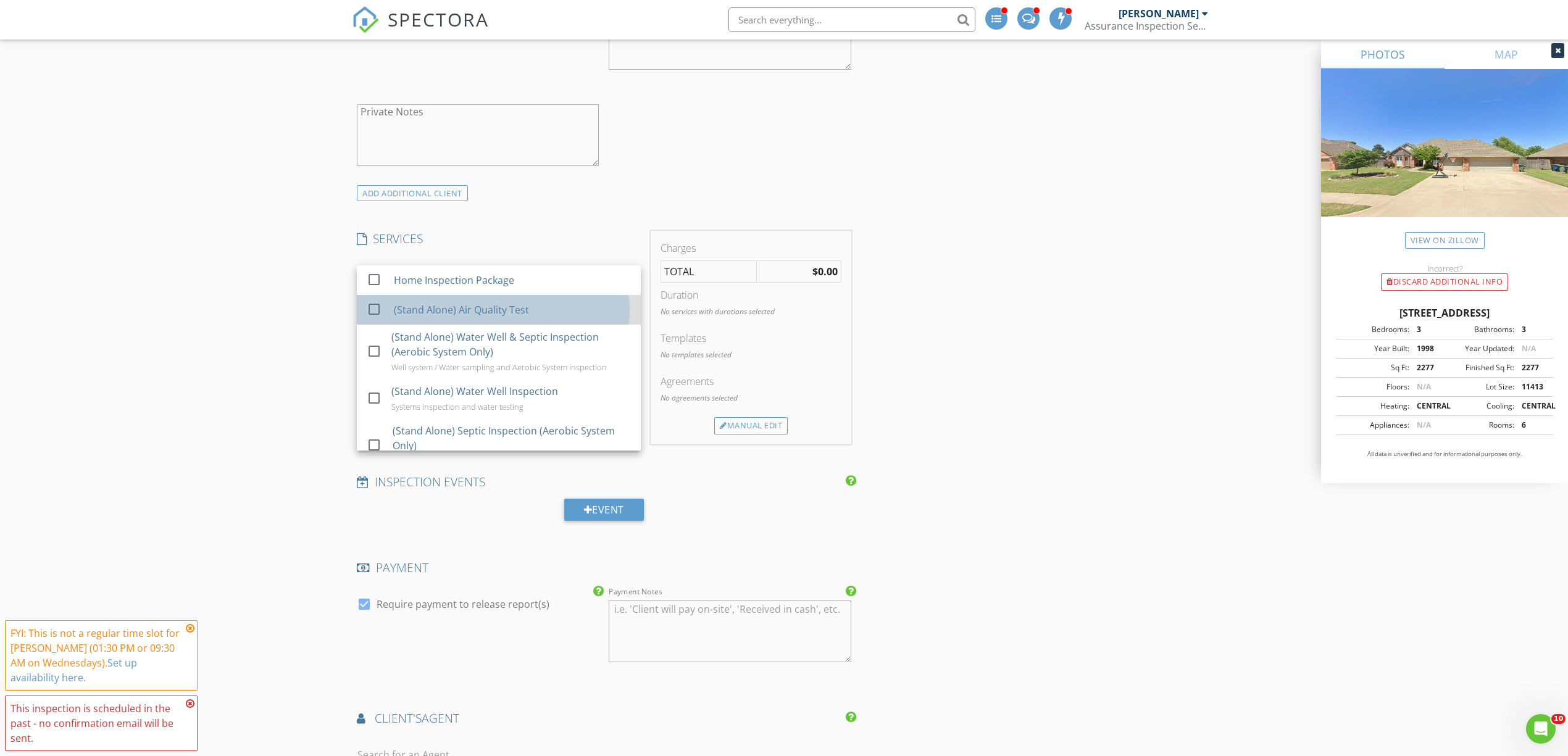
click at [497, 314] on div "(Stand Alone) Air Quality Test" at bounding box center [461, 310] width 135 height 15
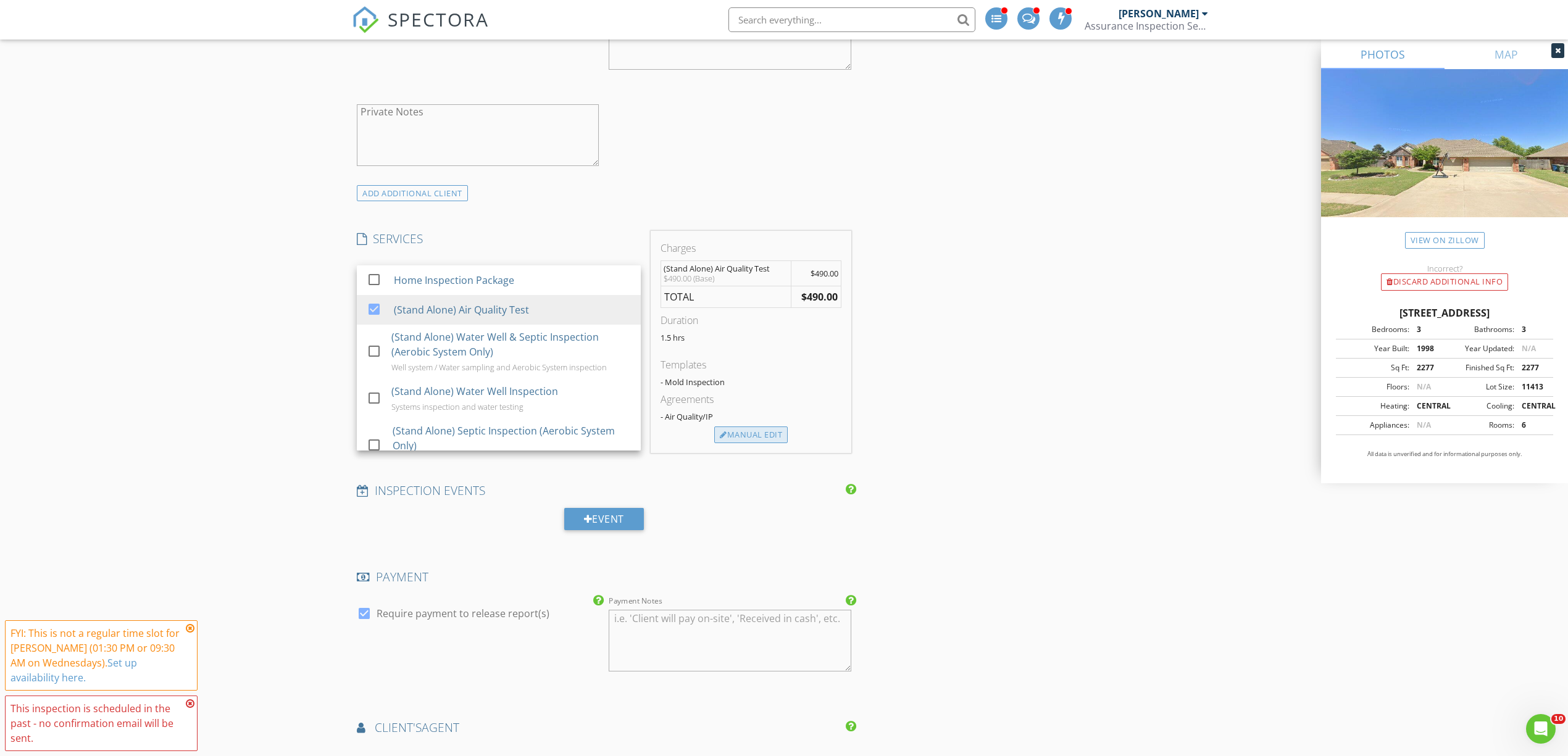
click at [769, 434] on div "Manual Edit" at bounding box center [751, 435] width 73 height 17
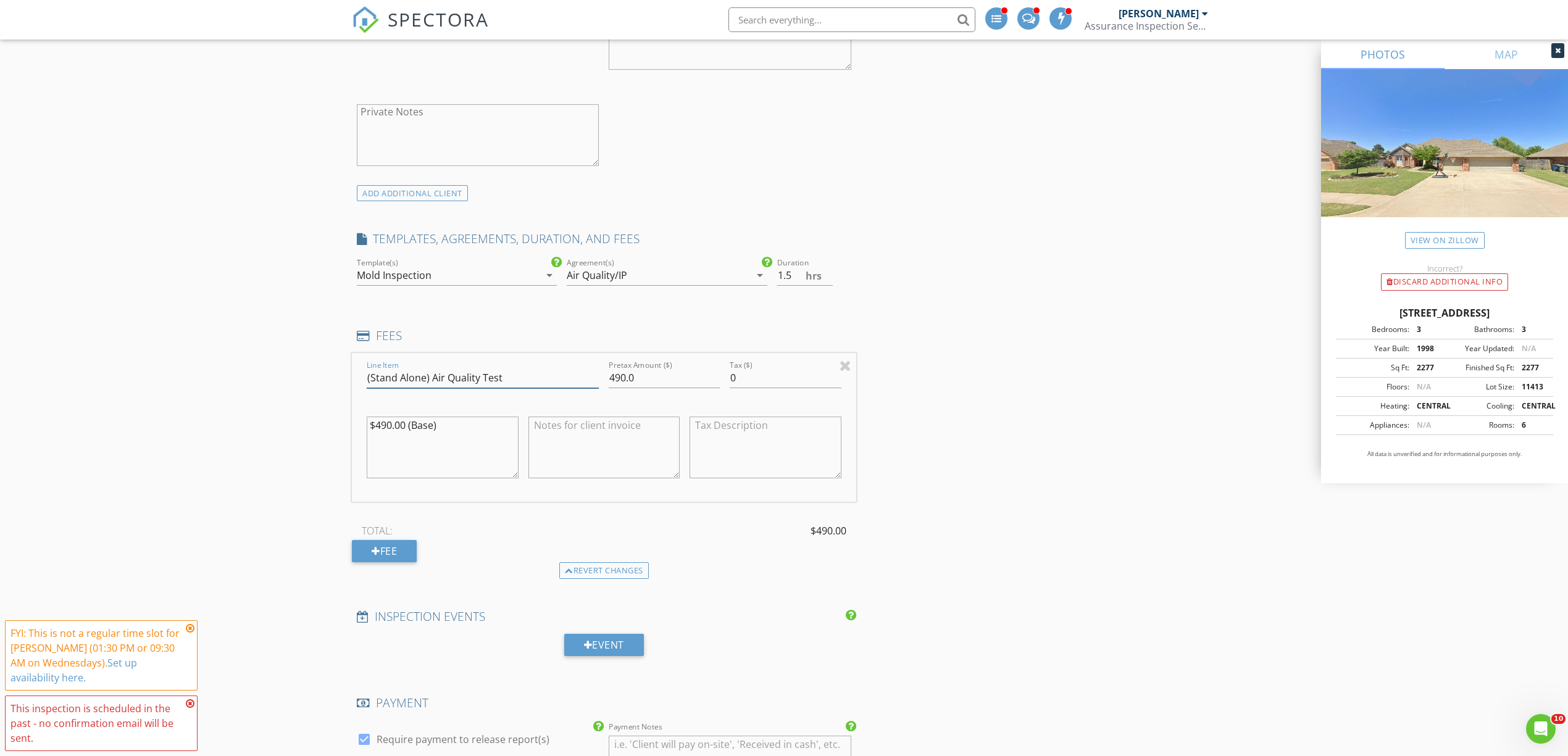
click at [425, 381] on input "(Stand Alone) Air Quality Test" at bounding box center [483, 377] width 232 height 20
click at [397, 379] on input "(Stand) Air Quality Test" at bounding box center [483, 377] width 232 height 20
click at [480, 381] on input "(Stand Alone) Air Quality Test" at bounding box center [483, 377] width 232 height 20
type input "(Stand Alone) Serface Test"
click at [626, 380] on input "490.0" at bounding box center [664, 377] width 111 height 20
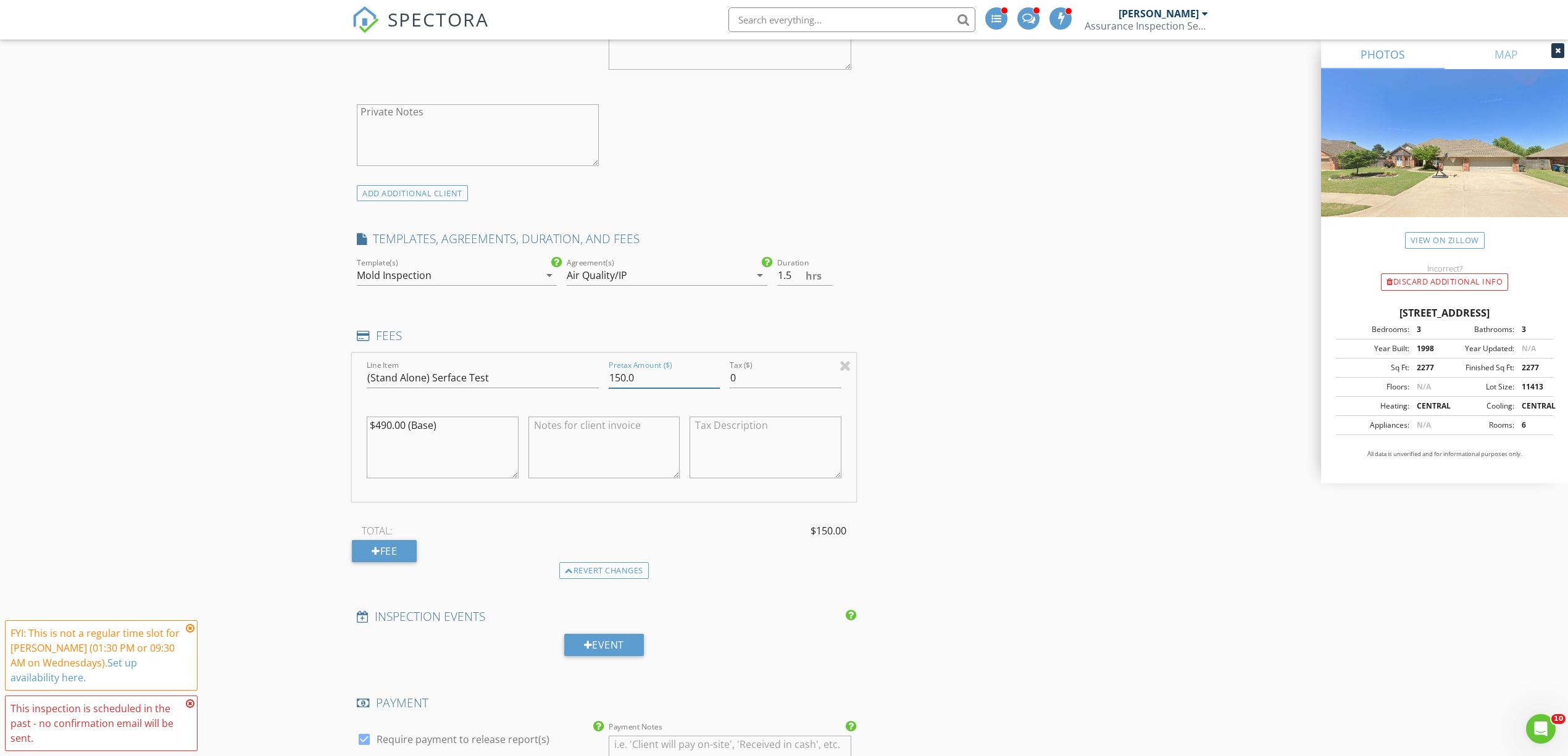
click at [641, 376] on input "150.0" at bounding box center [664, 377] width 111 height 20
type input "150.00"
click at [932, 366] on div "INSPECTOR(S) check_box Dale McCullock PRIMARY check_box_outline_blank Kaleb McC…" at bounding box center [784, 470] width 864 height 2553
click at [1558, 47] on icon at bounding box center [1558, 50] width 5 height 7
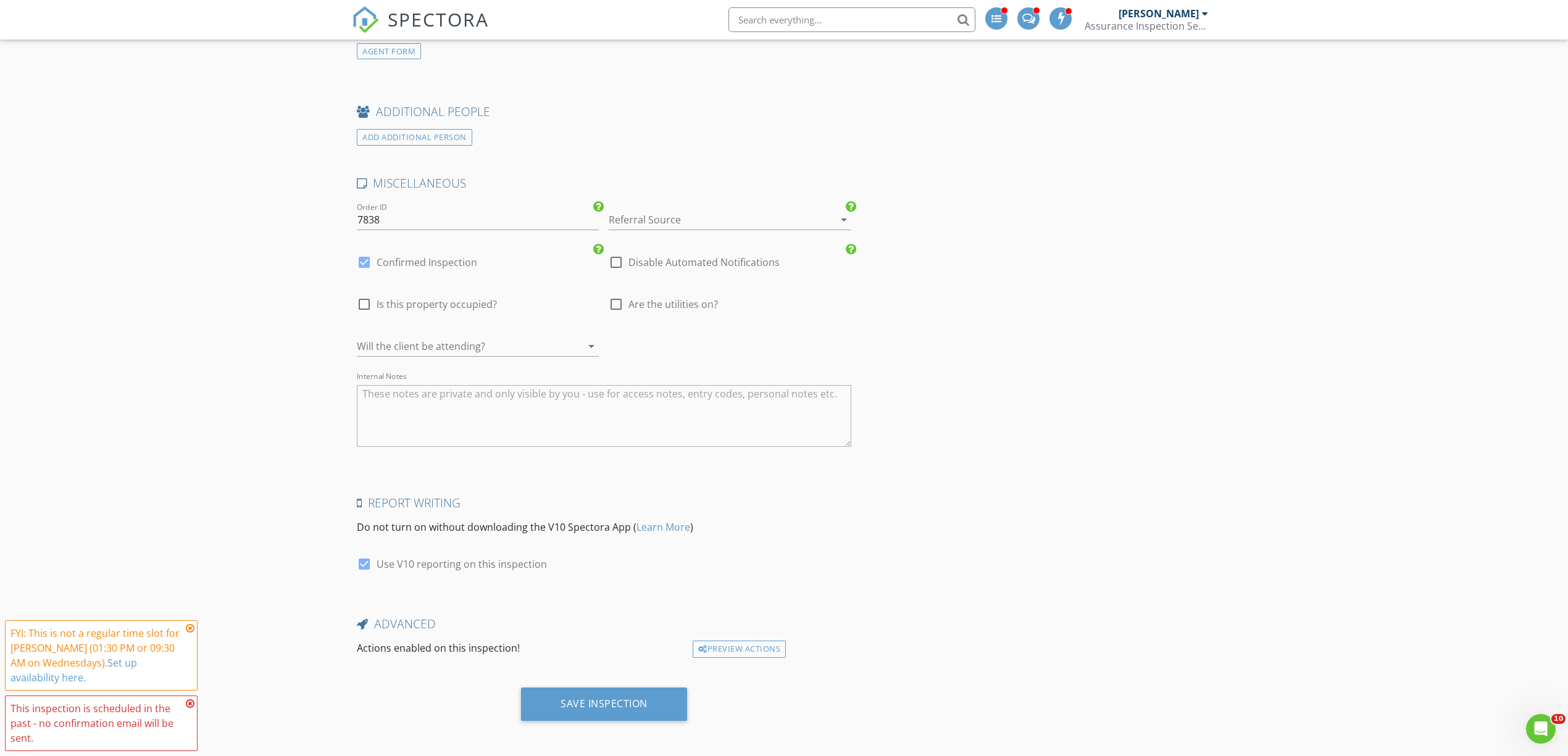
scroll to position [2011, 0]
click at [615, 263] on div at bounding box center [616, 259] width 21 height 21
checkbox input "true"
click at [362, 256] on div at bounding box center [364, 259] width 21 height 21
checkbox input "false"
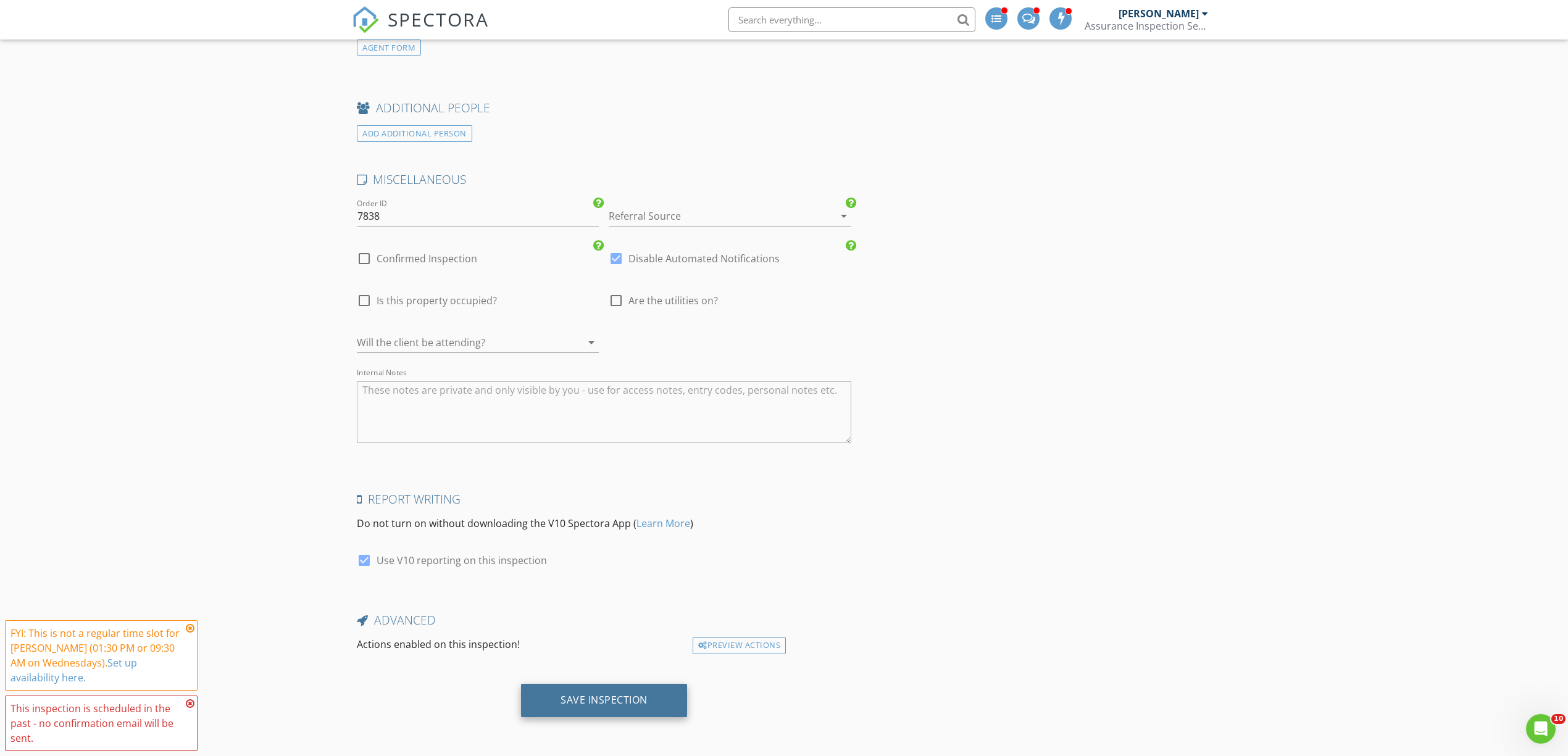
click at [633, 702] on div "Save Inspection" at bounding box center [603, 700] width 87 height 13
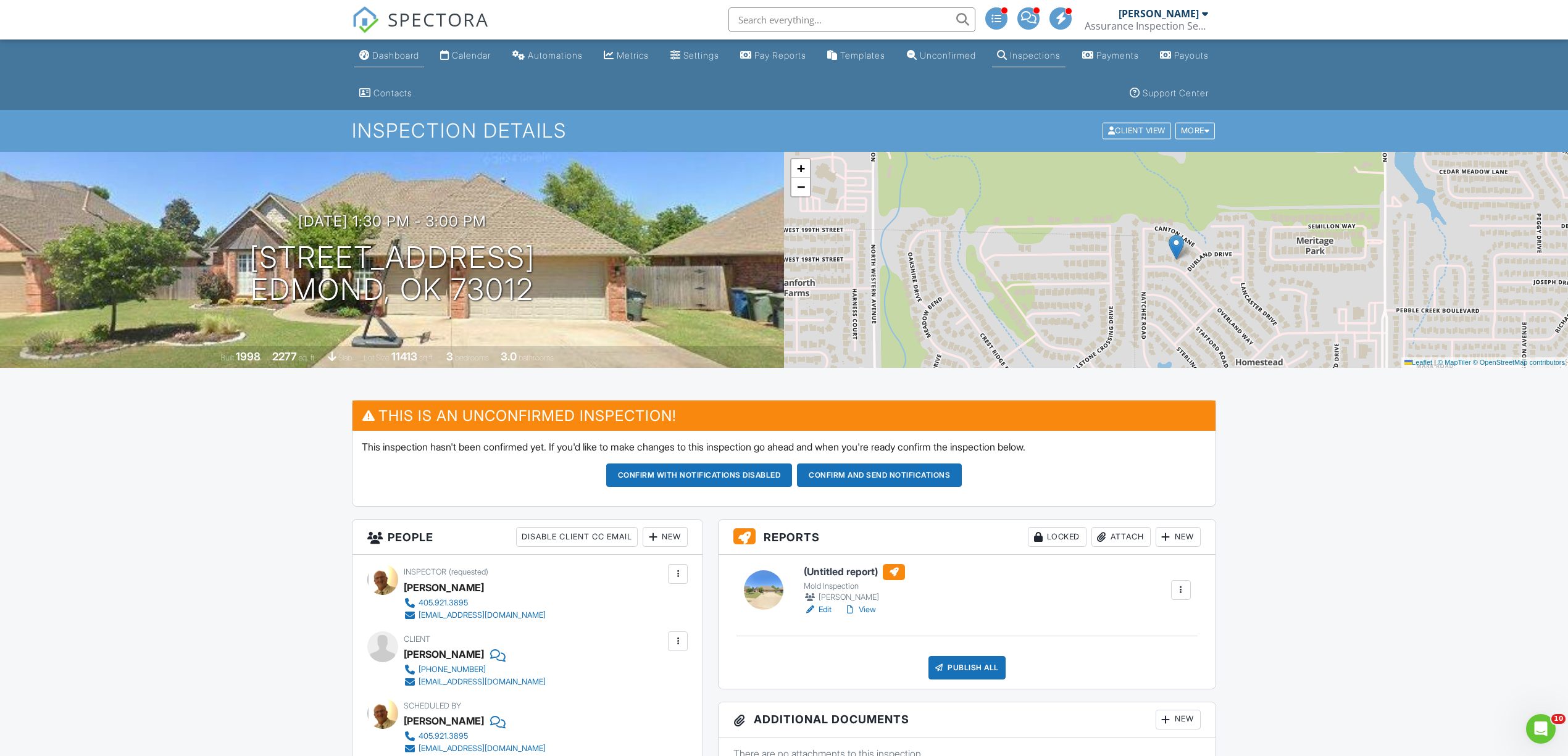
click at [403, 50] on link "Dashboard" at bounding box center [389, 56] width 70 height 23
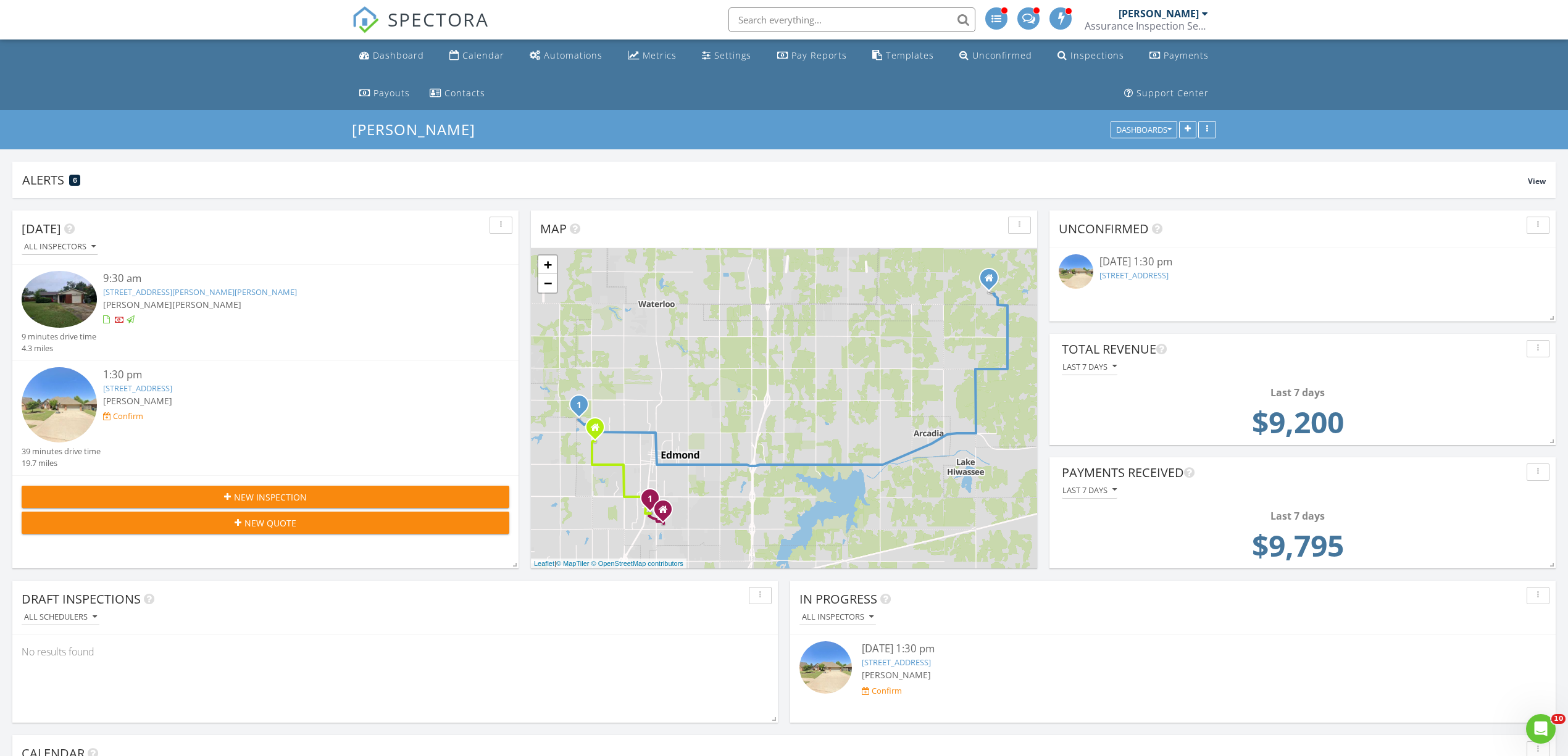
click at [1132, 275] on link "[STREET_ADDRESS]" at bounding box center [1134, 275] width 69 height 11
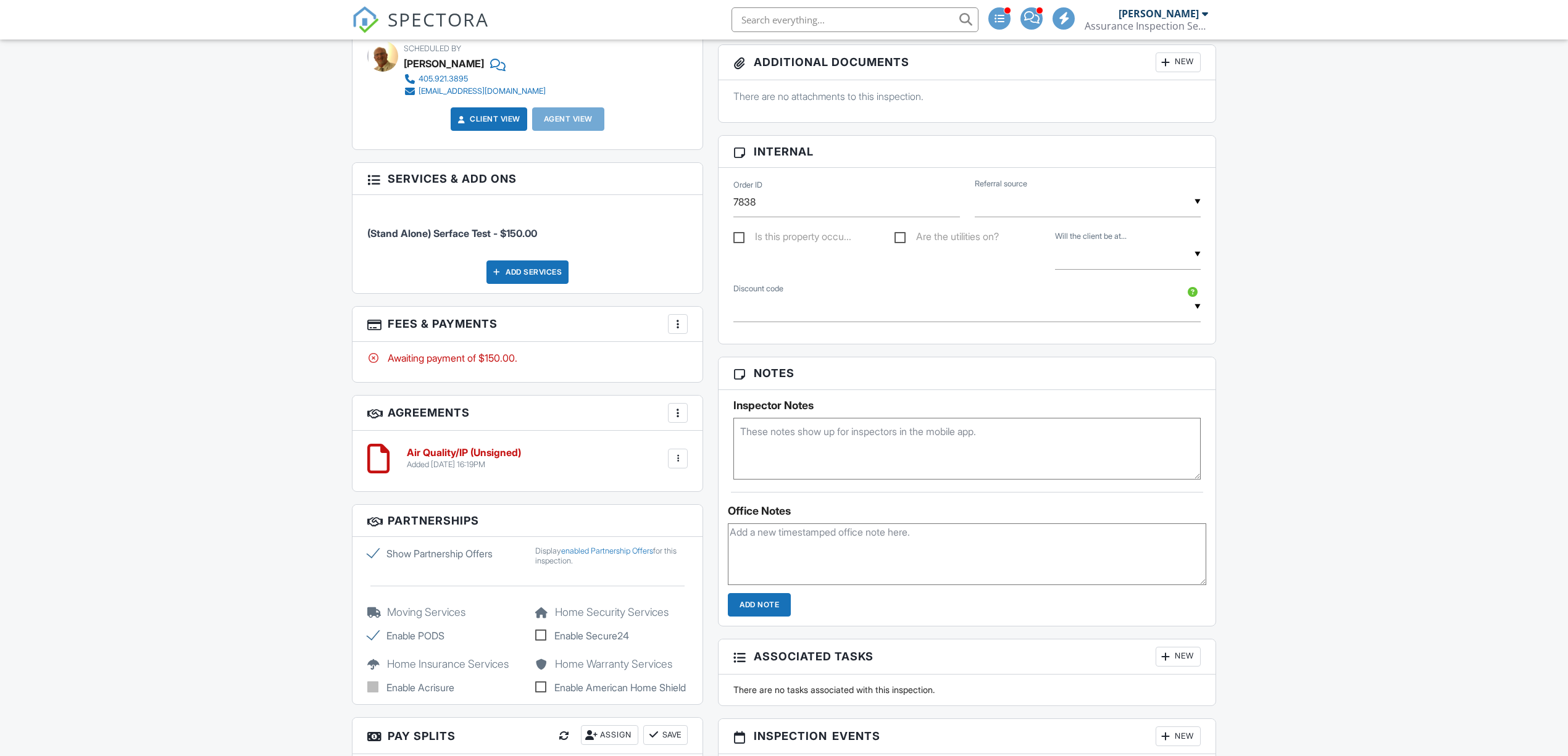
scroll to position [658, 0]
click at [789, 556] on textarea at bounding box center [967, 553] width 478 height 62
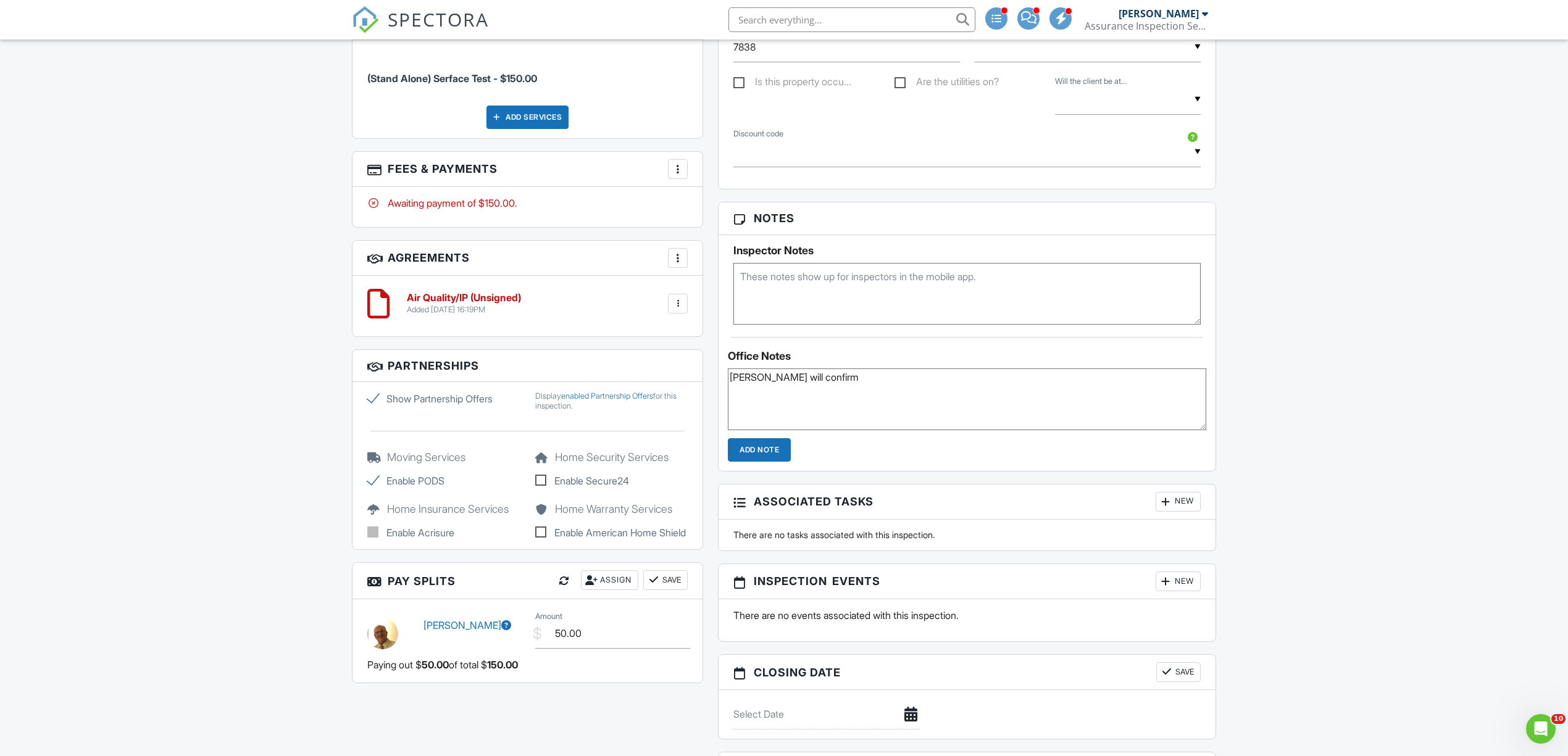
scroll to position [823, 0]
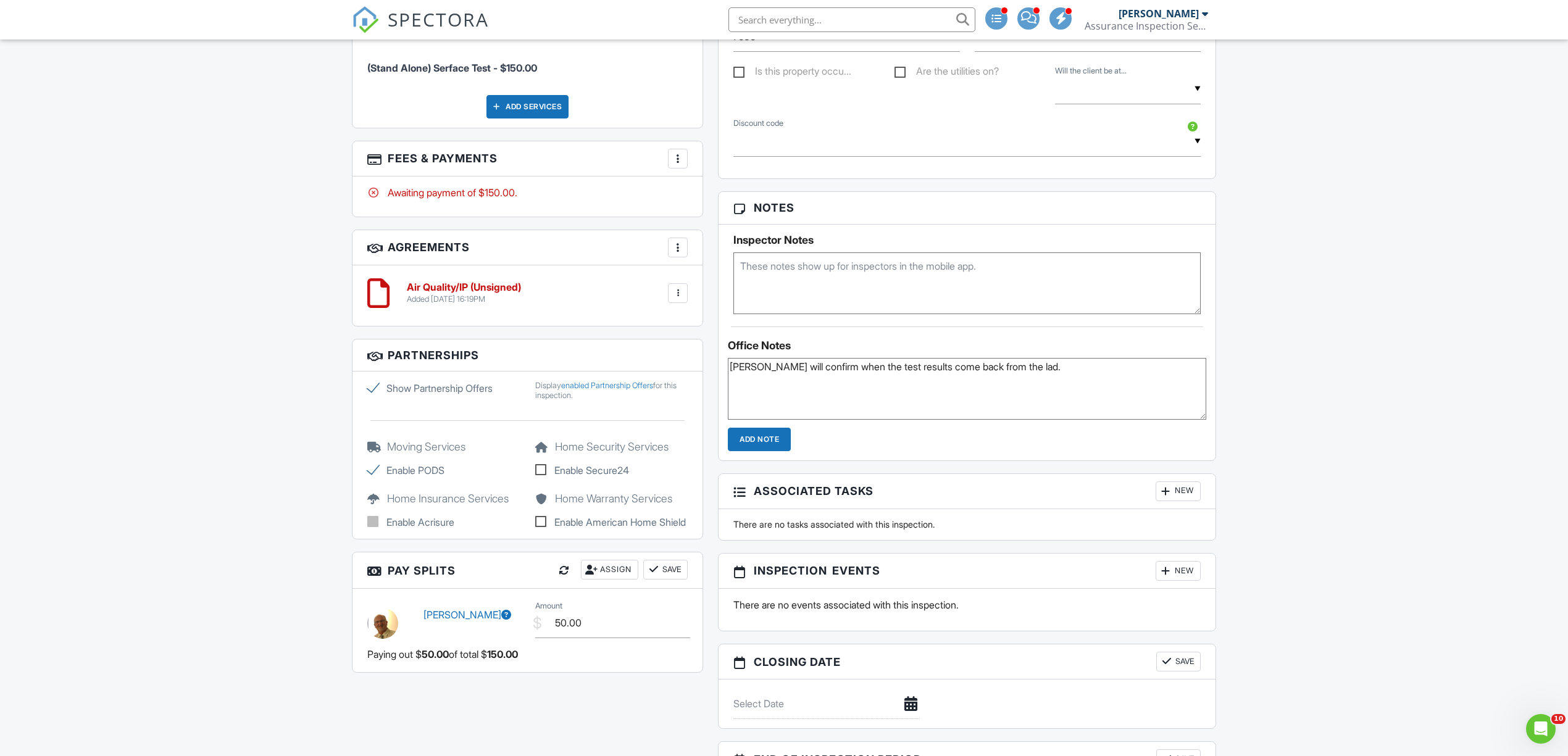
type textarea "Dale will confirm when the test results come back from the lad."
click at [750, 435] on input "Add Note" at bounding box center [759, 440] width 63 height 24
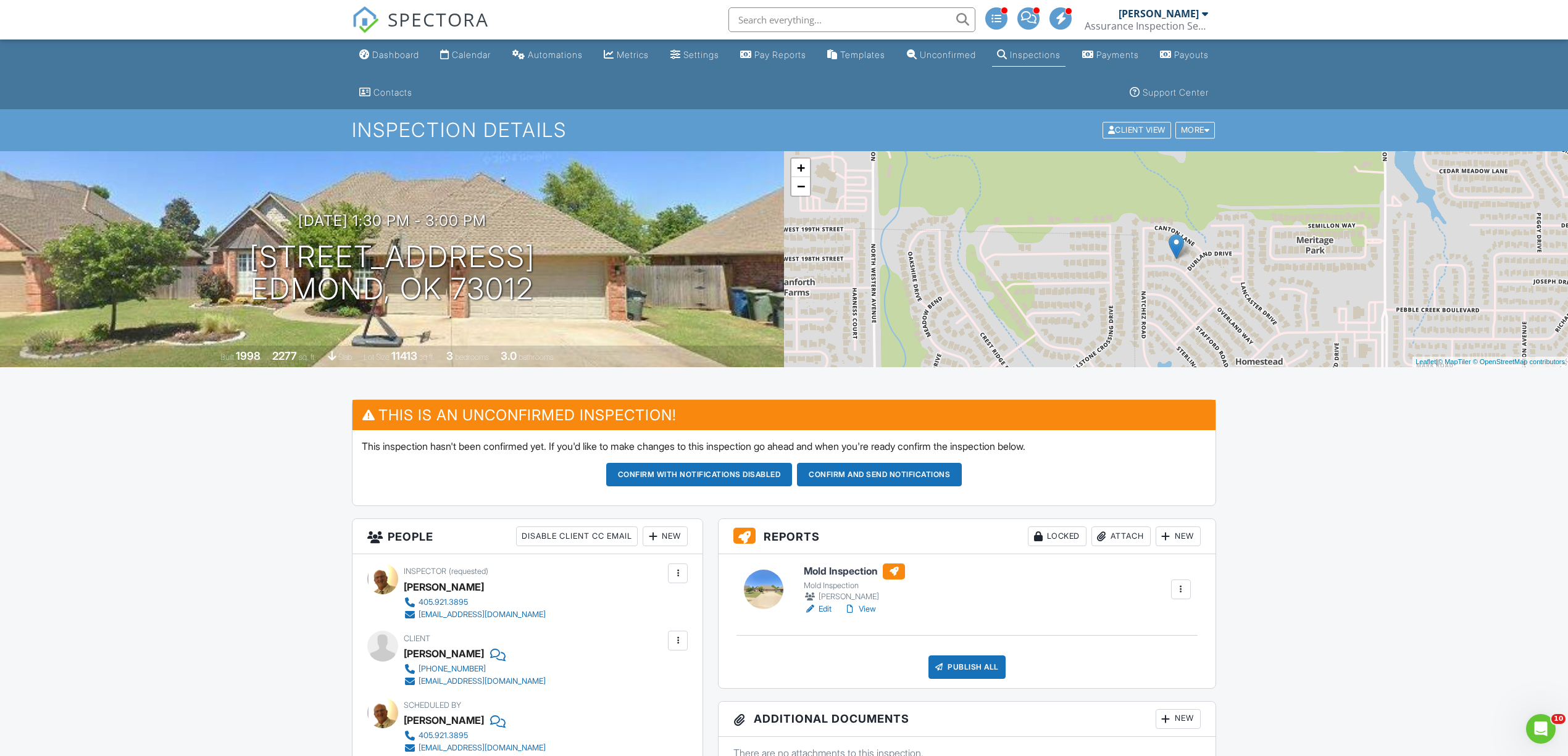
scroll to position [0, 0]
click at [403, 59] on div "Dashboard" at bounding box center [395, 55] width 47 height 10
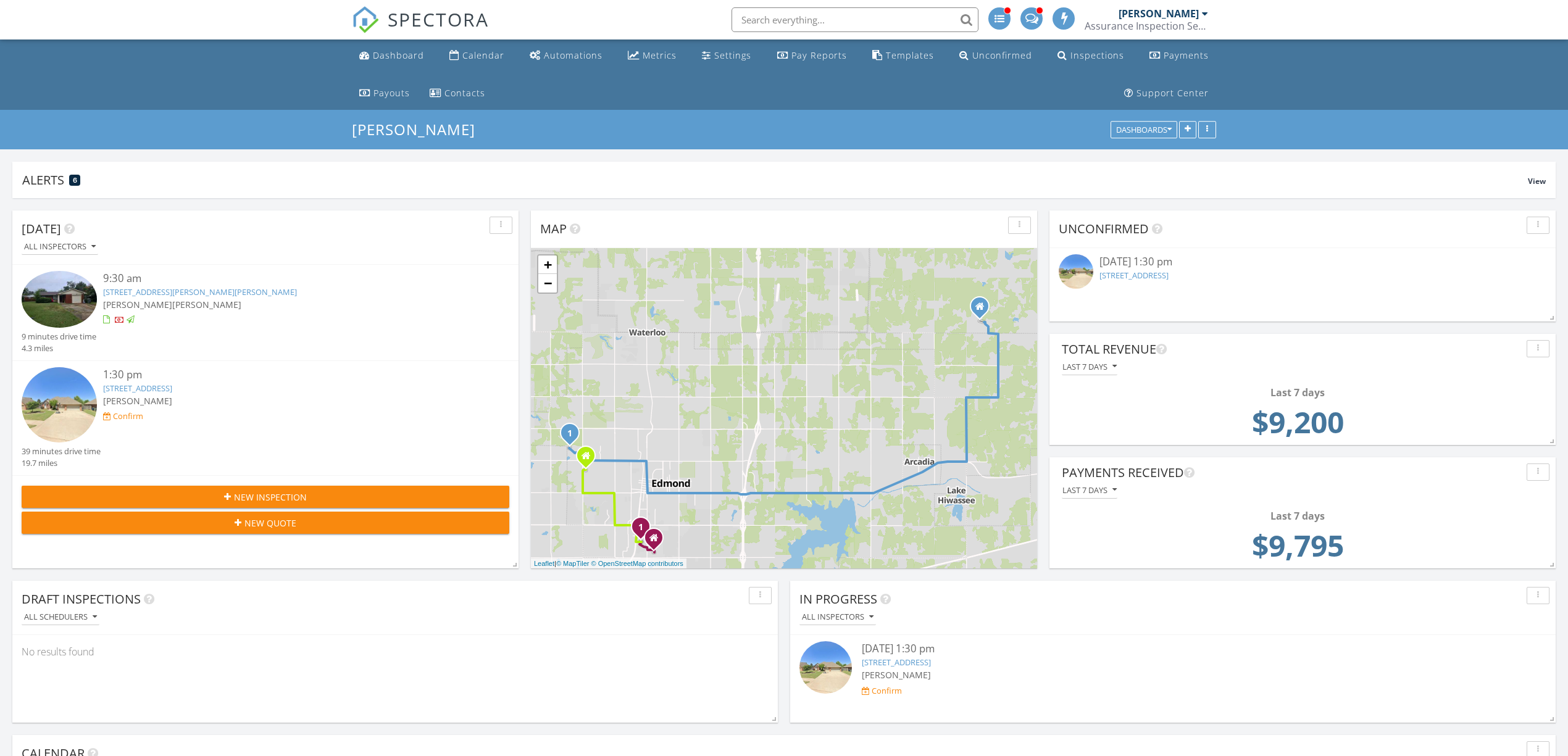
scroll to position [6, 5]
